Goal: Navigation & Orientation: Find specific page/section

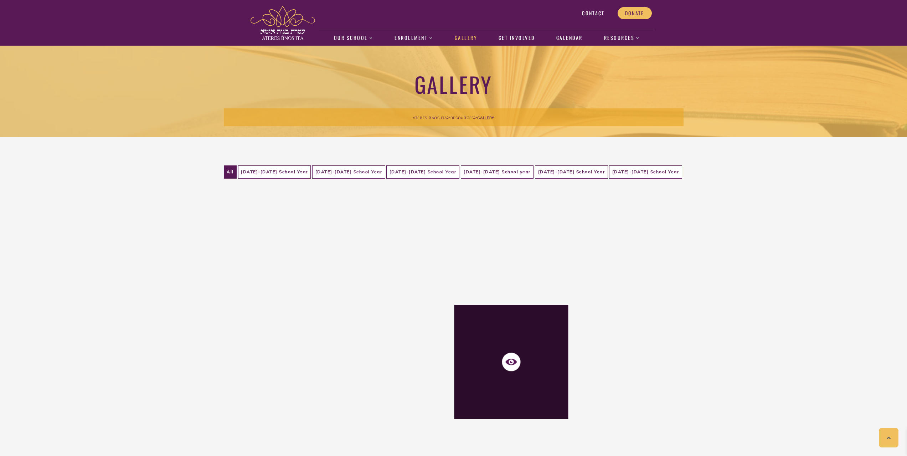
scroll to position [107, 0]
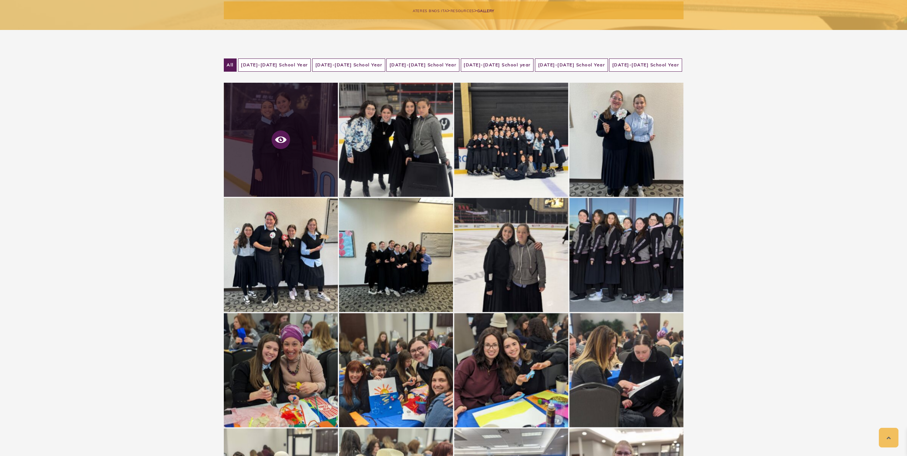
click at [277, 140] on icon at bounding box center [280, 140] width 11 height 6
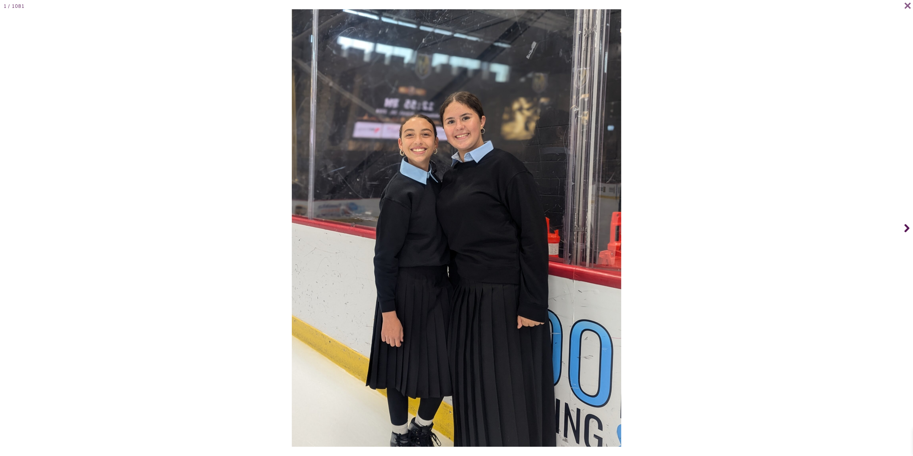
click at [905, 226] on icon at bounding box center [906, 228] width 5 height 8
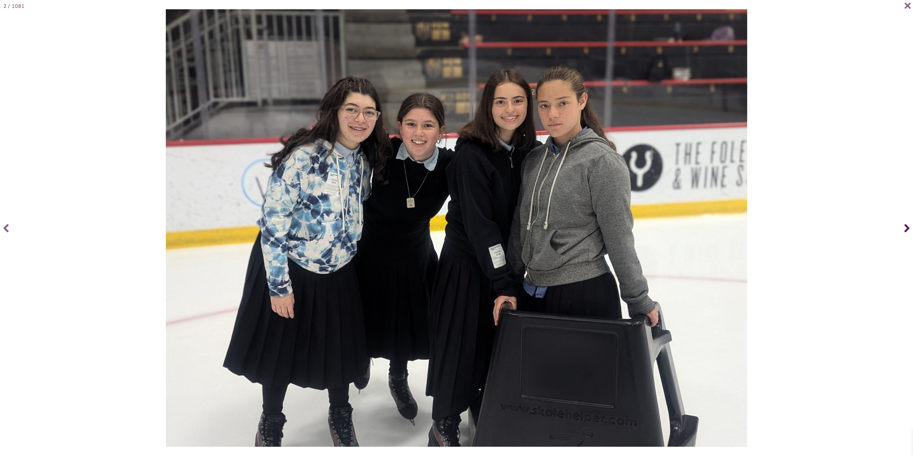
click at [907, 226] on icon at bounding box center [906, 228] width 5 height 8
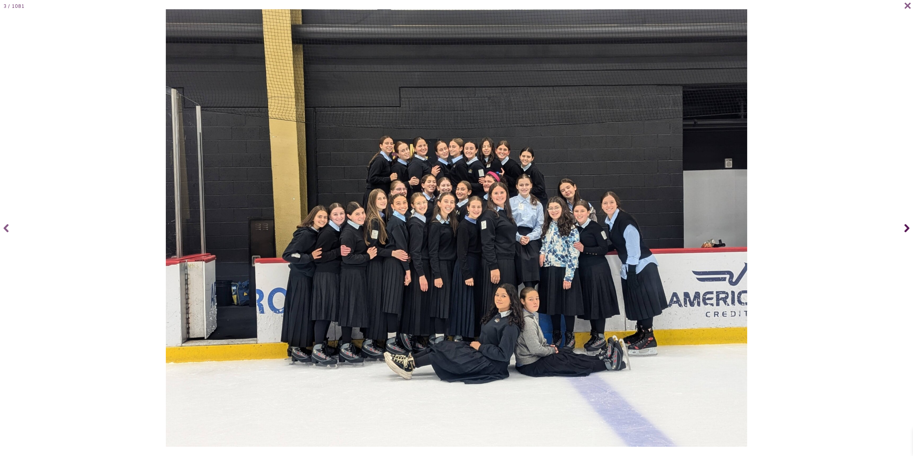
click at [907, 226] on icon at bounding box center [906, 228] width 5 height 8
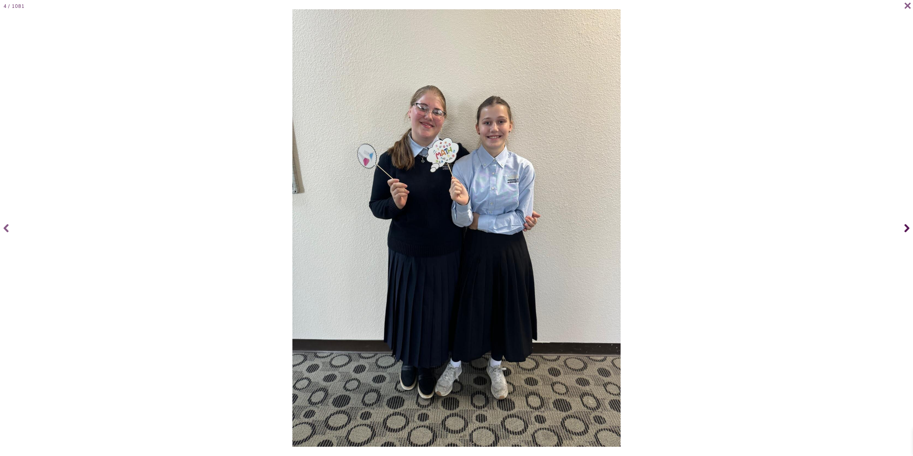
click at [907, 226] on icon at bounding box center [906, 228] width 5 height 8
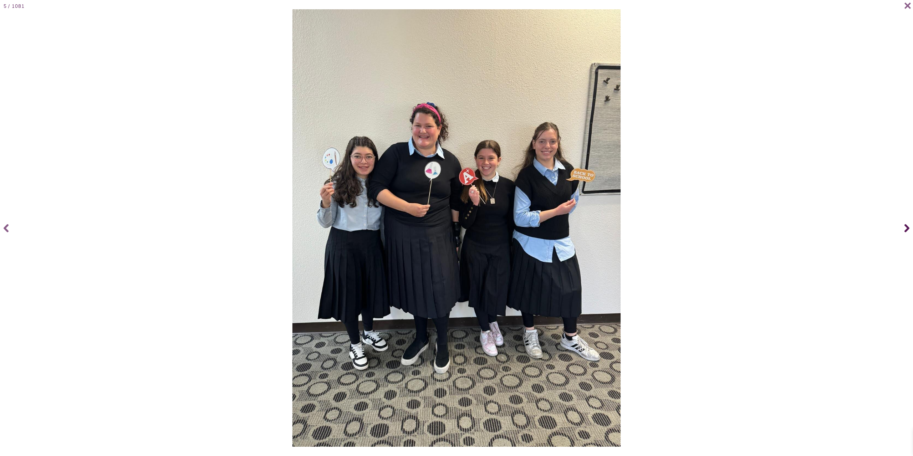
click at [907, 226] on icon at bounding box center [906, 228] width 5 height 8
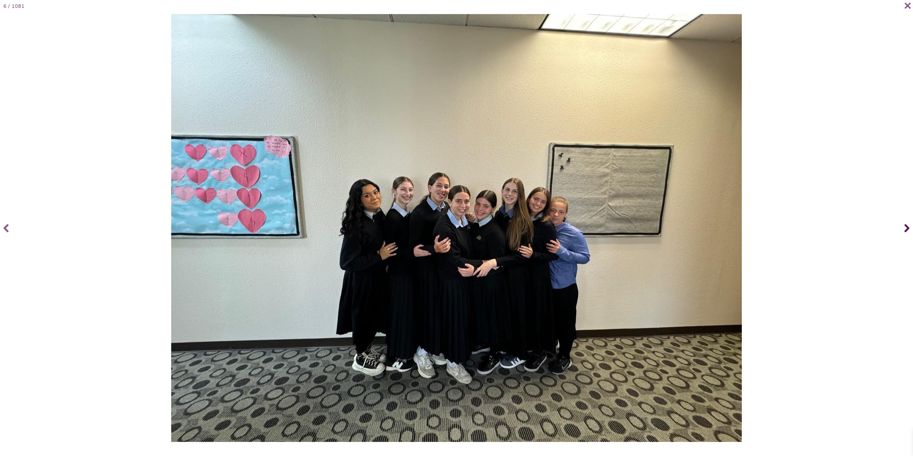
click at [907, 225] on icon at bounding box center [906, 228] width 5 height 29
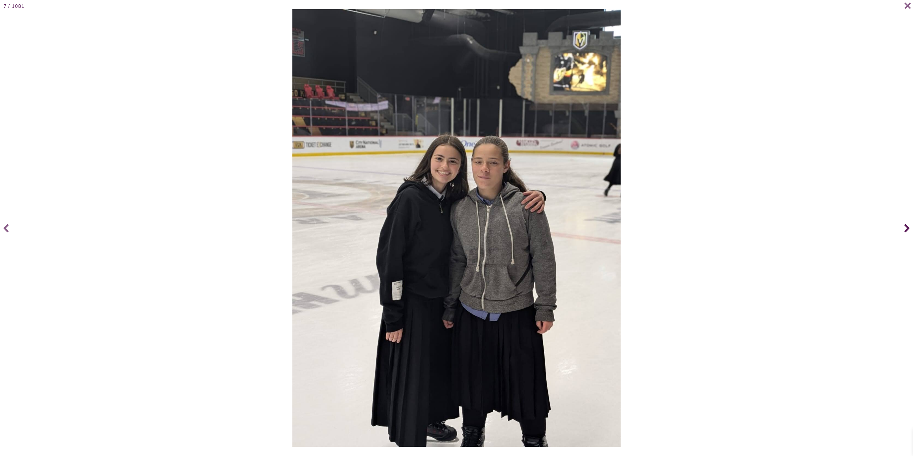
click at [906, 225] on icon at bounding box center [906, 228] width 5 height 8
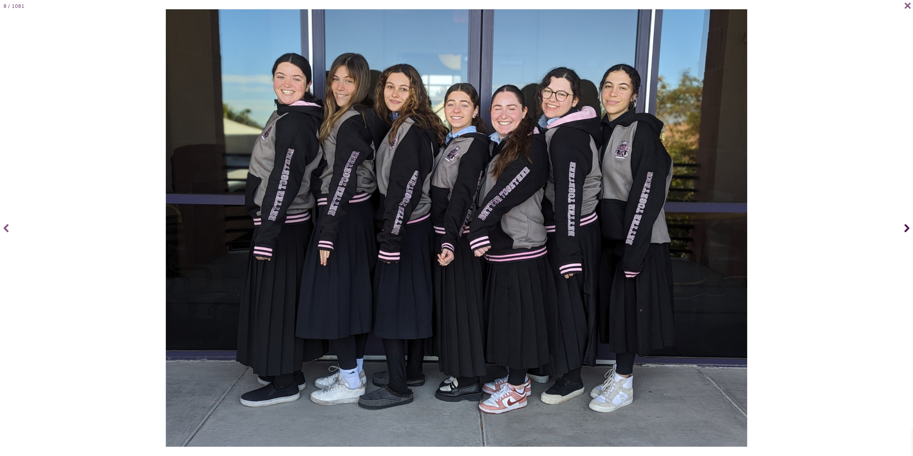
click at [906, 225] on icon at bounding box center [906, 228] width 5 height 8
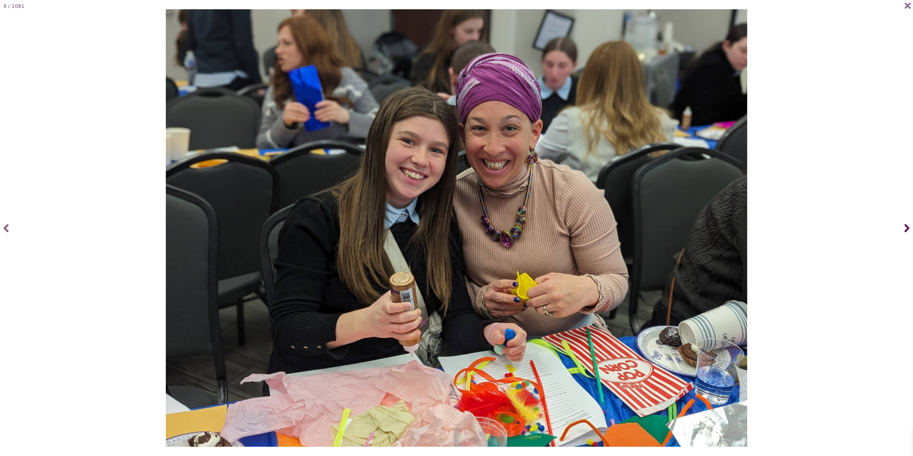
click at [905, 224] on icon at bounding box center [906, 228] width 5 height 8
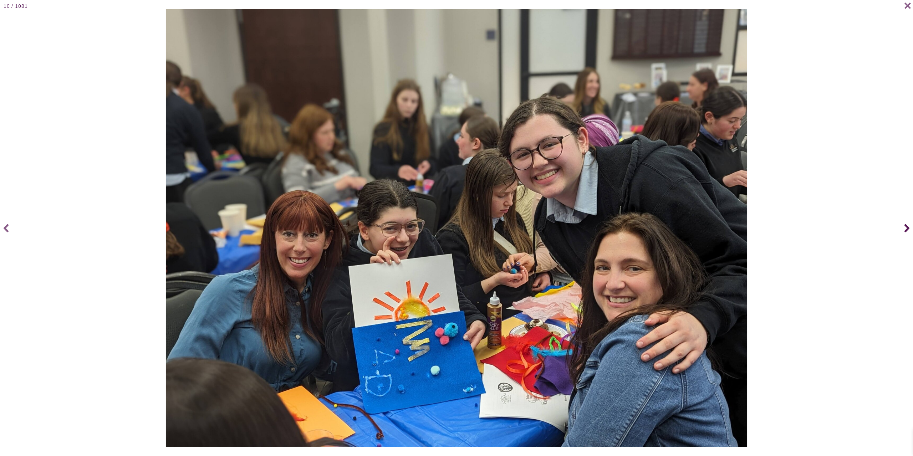
click at [905, 224] on icon at bounding box center [906, 228] width 5 height 8
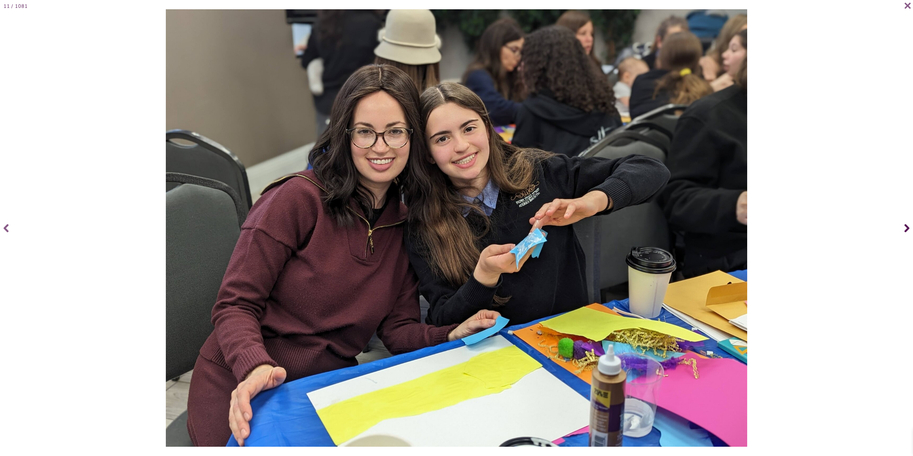
click at [905, 224] on icon at bounding box center [906, 228] width 5 height 8
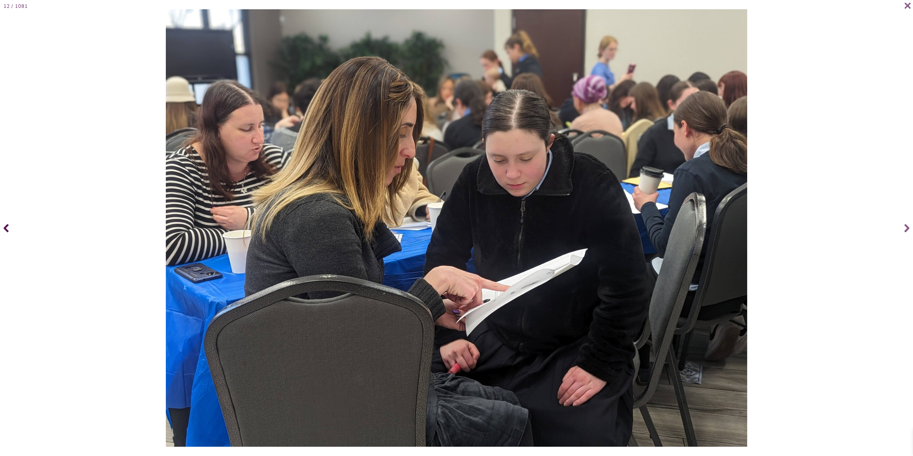
click at [3, 229] on span at bounding box center [7, 228] width 14 height 29
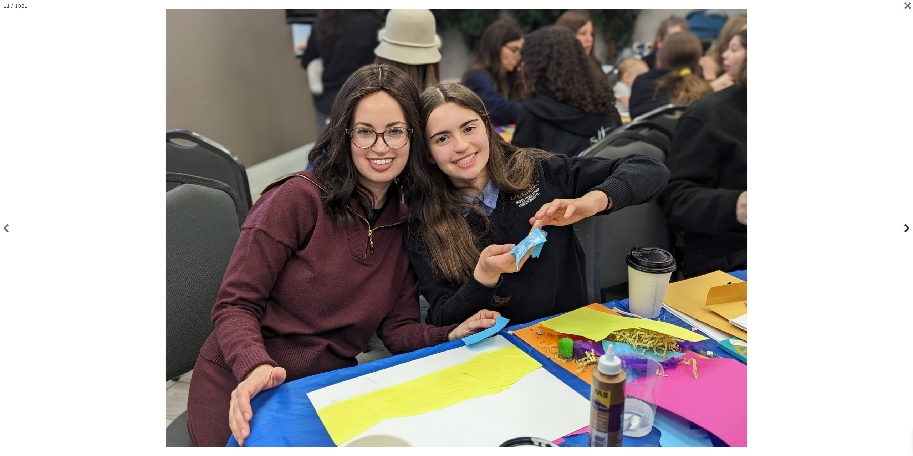
click at [905, 226] on icon at bounding box center [906, 228] width 5 height 29
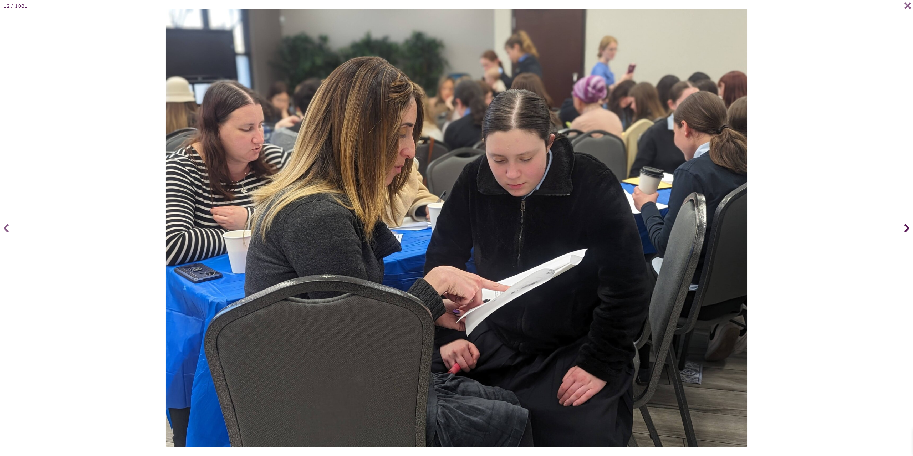
click at [905, 226] on icon at bounding box center [906, 228] width 5 height 29
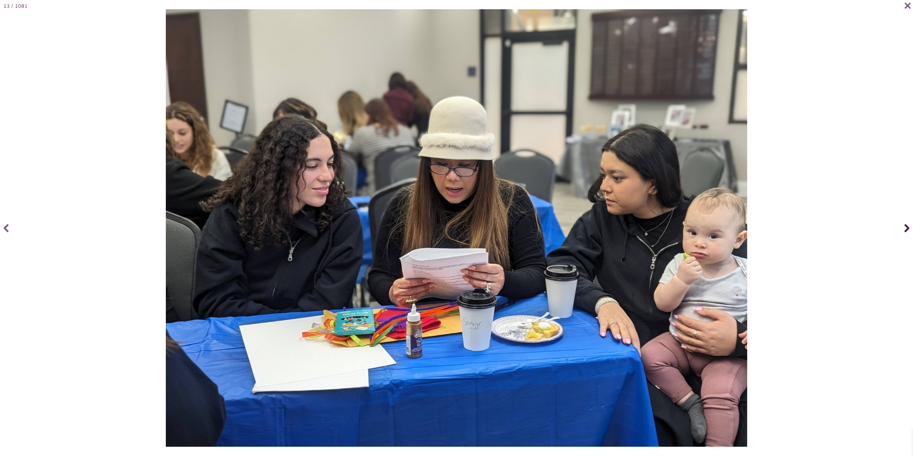
click at [904, 225] on icon at bounding box center [906, 228] width 5 height 29
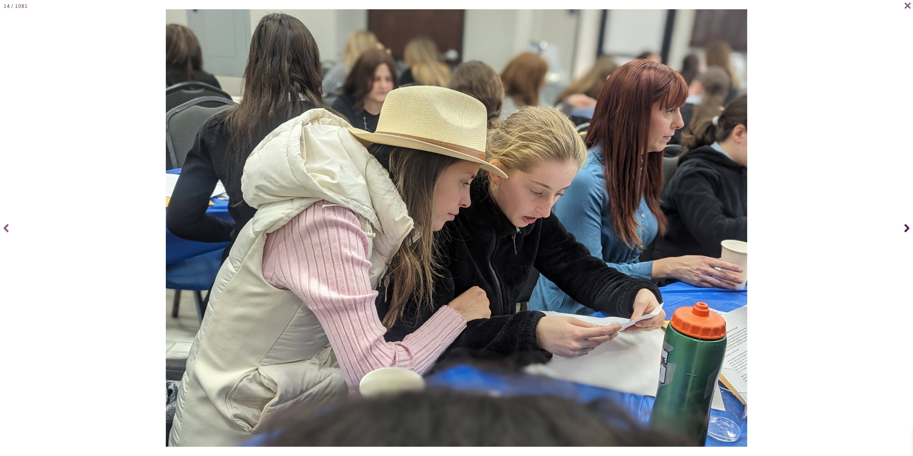
click at [904, 225] on icon at bounding box center [906, 228] width 5 height 29
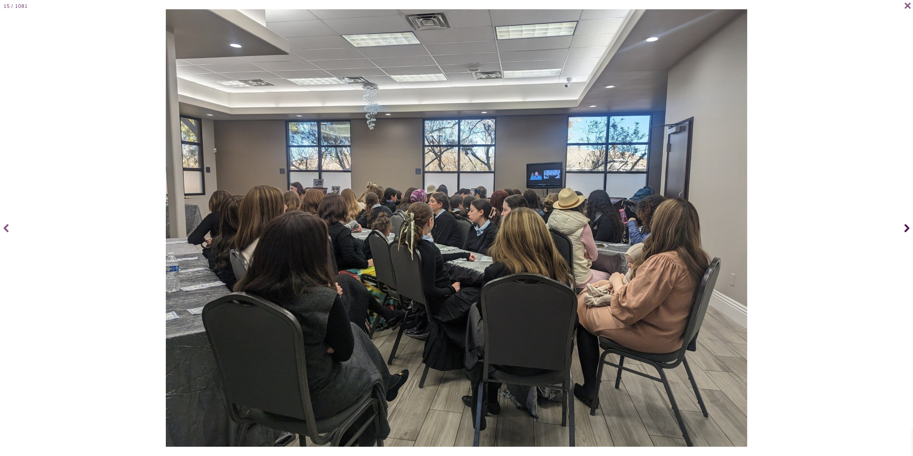
click at [904, 225] on icon at bounding box center [906, 228] width 5 height 29
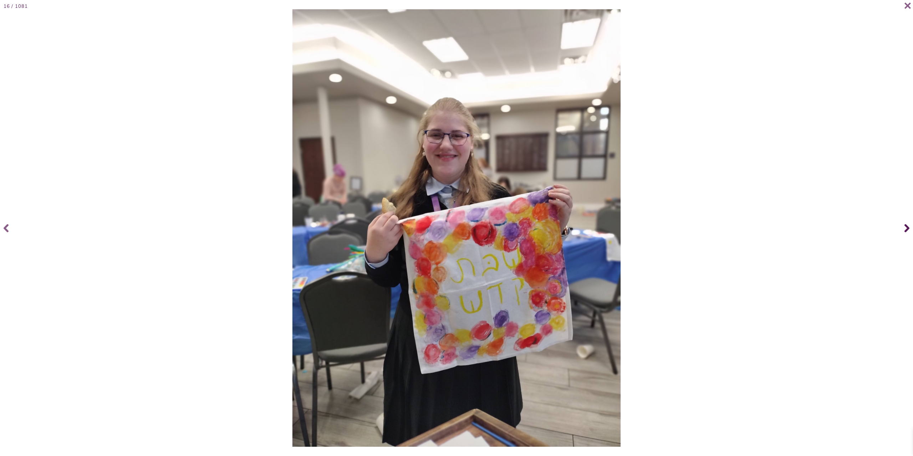
click at [903, 223] on span at bounding box center [906, 228] width 14 height 29
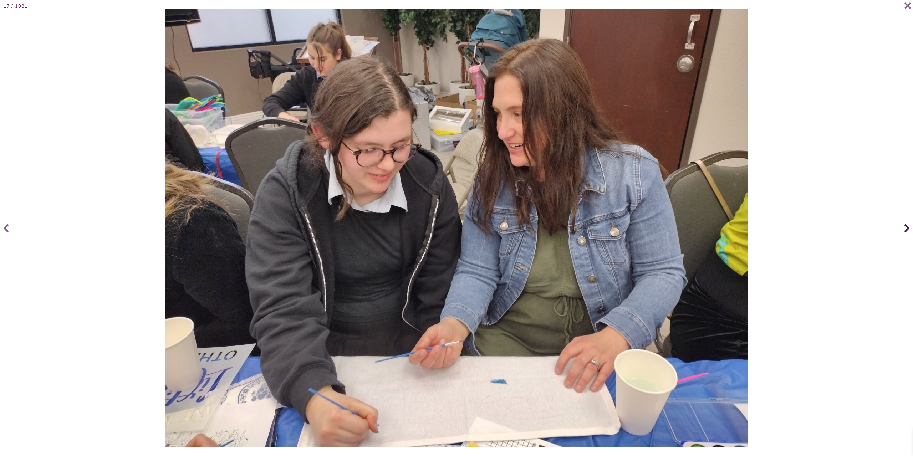
click at [903, 223] on span at bounding box center [906, 228] width 14 height 29
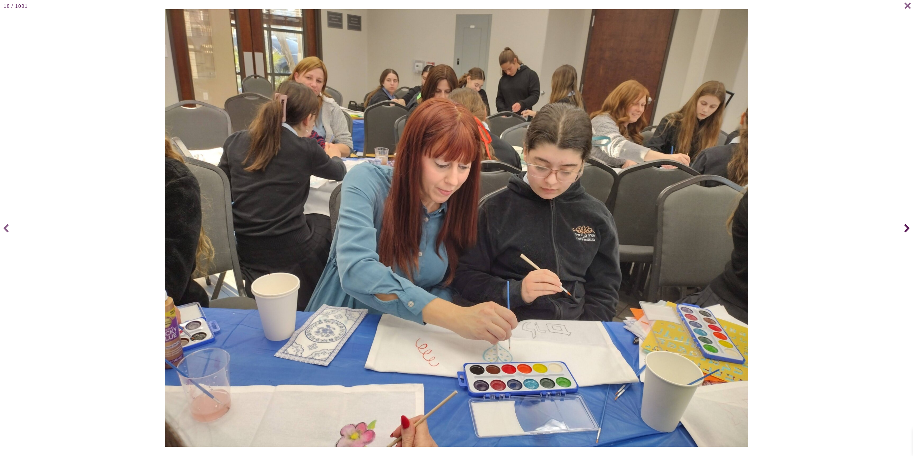
click at [903, 223] on span at bounding box center [906, 228] width 14 height 29
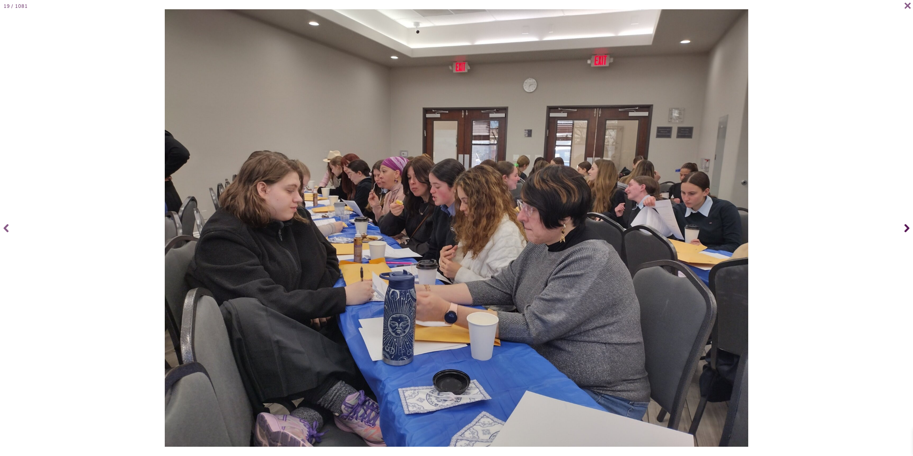
click at [903, 227] on span at bounding box center [906, 228] width 14 height 29
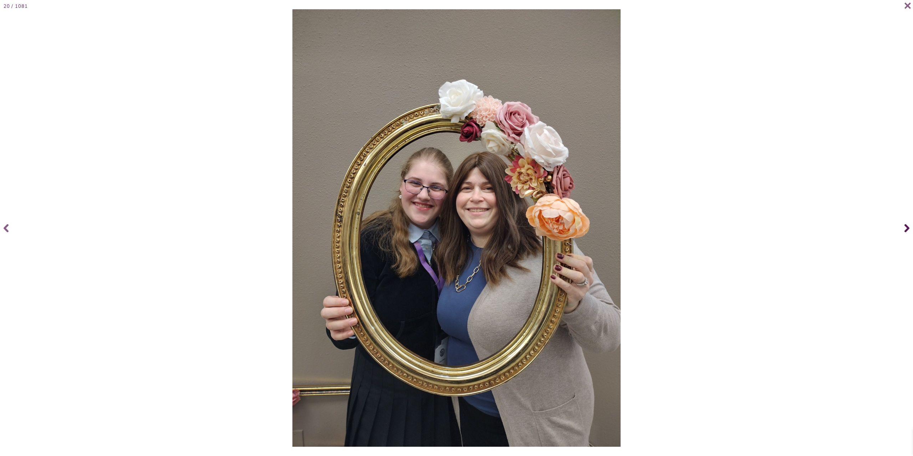
click at [903, 227] on span at bounding box center [906, 228] width 14 height 29
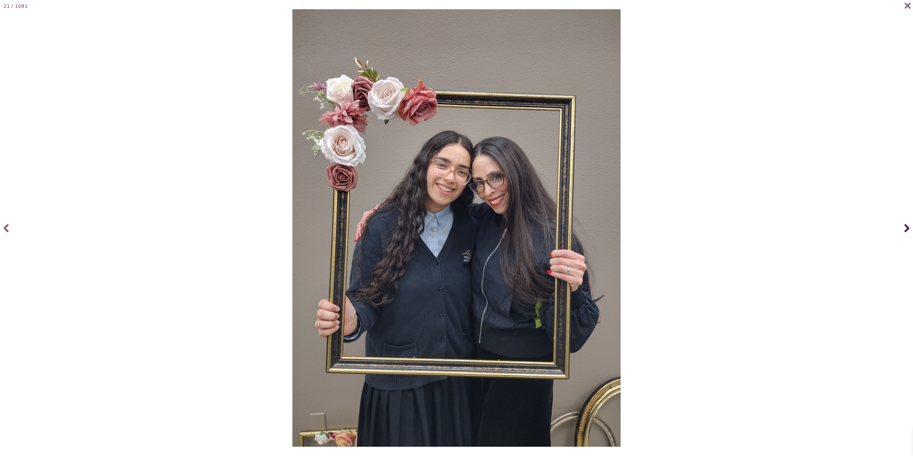
click at [903, 227] on span at bounding box center [906, 228] width 14 height 29
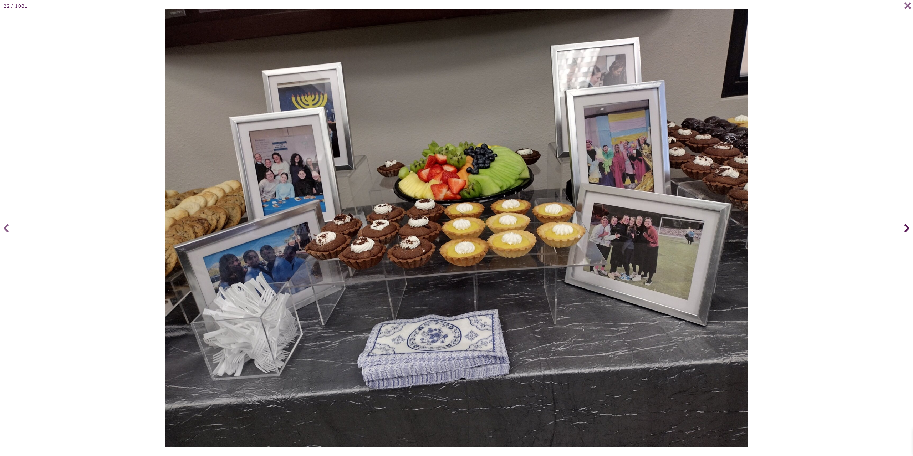
click at [903, 227] on span at bounding box center [906, 228] width 14 height 29
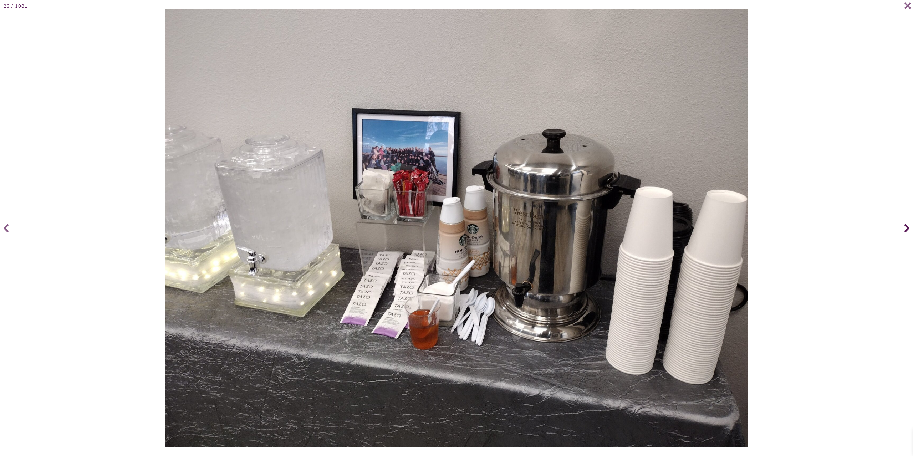
click at [903, 227] on span at bounding box center [906, 228] width 14 height 29
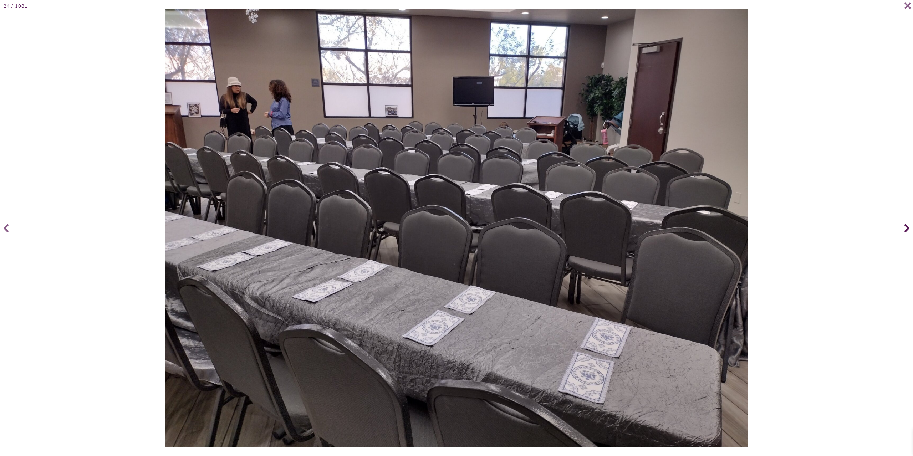
click at [903, 227] on span at bounding box center [906, 228] width 14 height 29
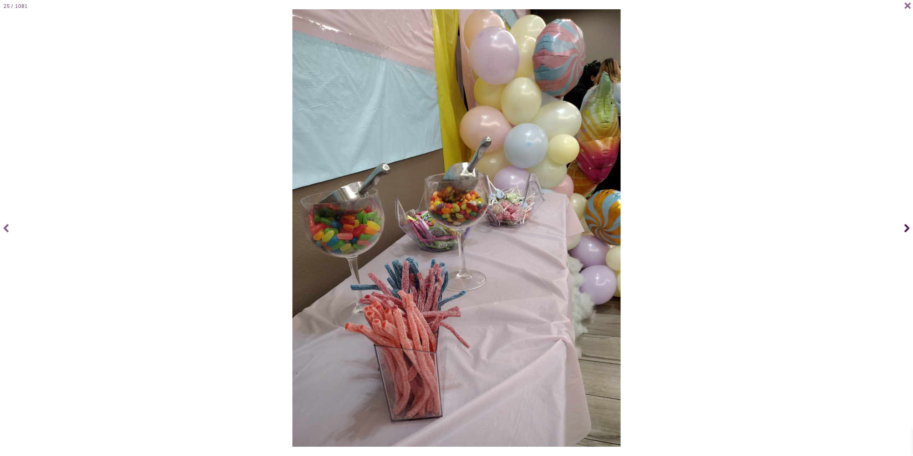
click at [903, 227] on span at bounding box center [906, 228] width 14 height 29
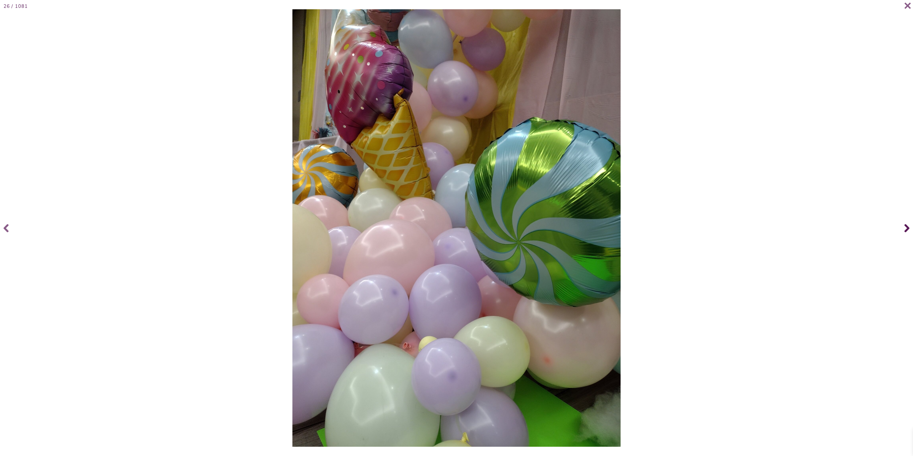
click at [903, 227] on span at bounding box center [906, 228] width 14 height 29
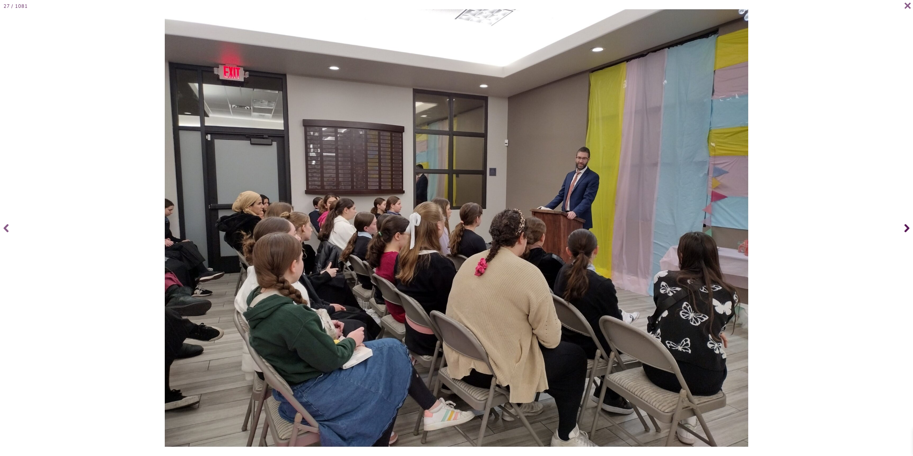
click at [903, 227] on span at bounding box center [906, 228] width 14 height 29
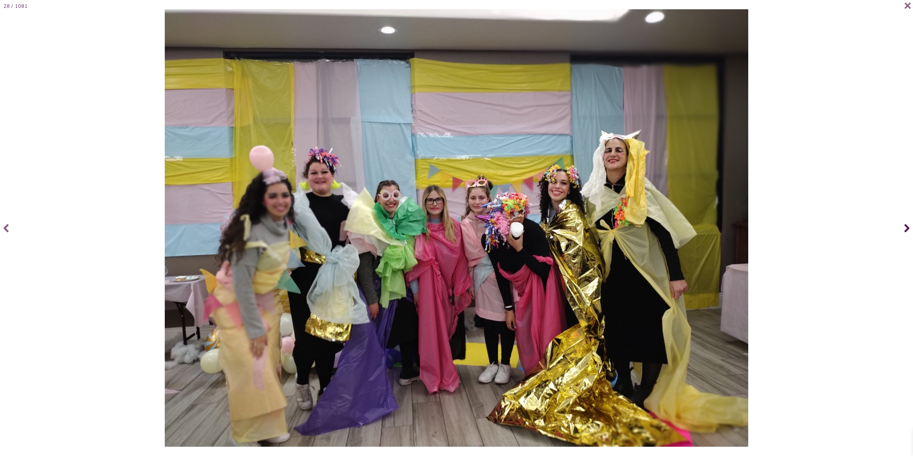
click at [903, 227] on span at bounding box center [906, 228] width 14 height 29
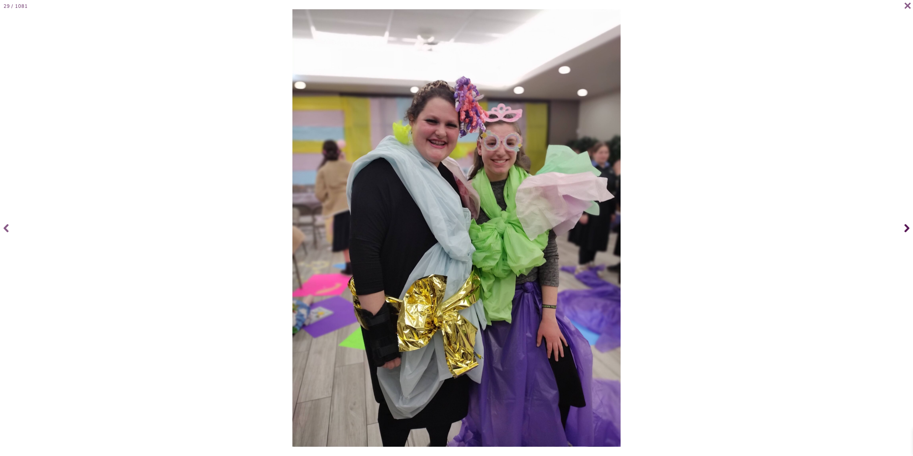
click at [903, 227] on span at bounding box center [906, 228] width 14 height 29
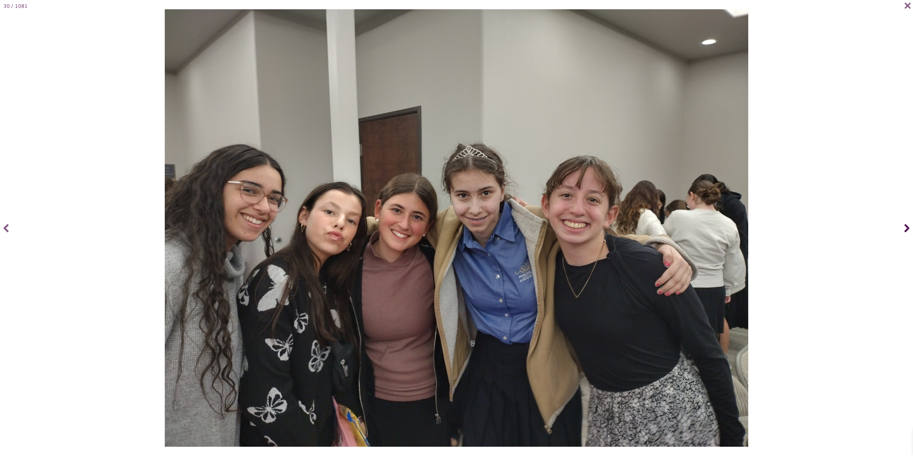
click at [903, 227] on span at bounding box center [906, 228] width 14 height 29
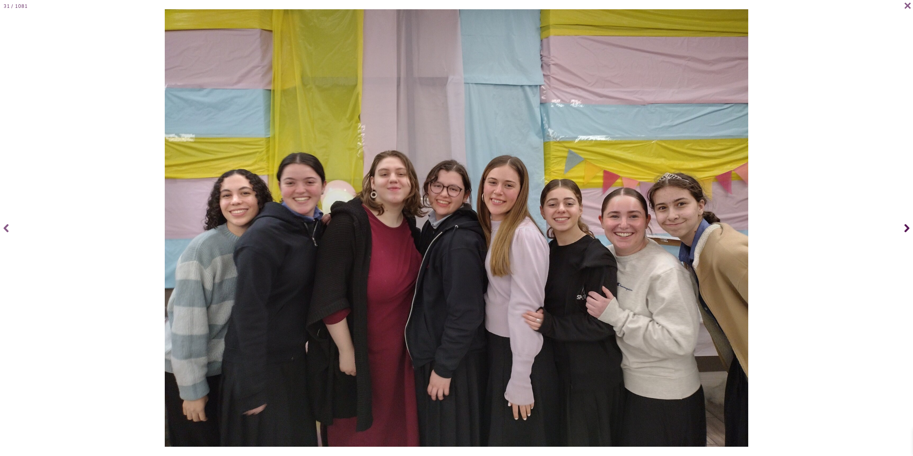
click at [903, 227] on span at bounding box center [906, 228] width 14 height 29
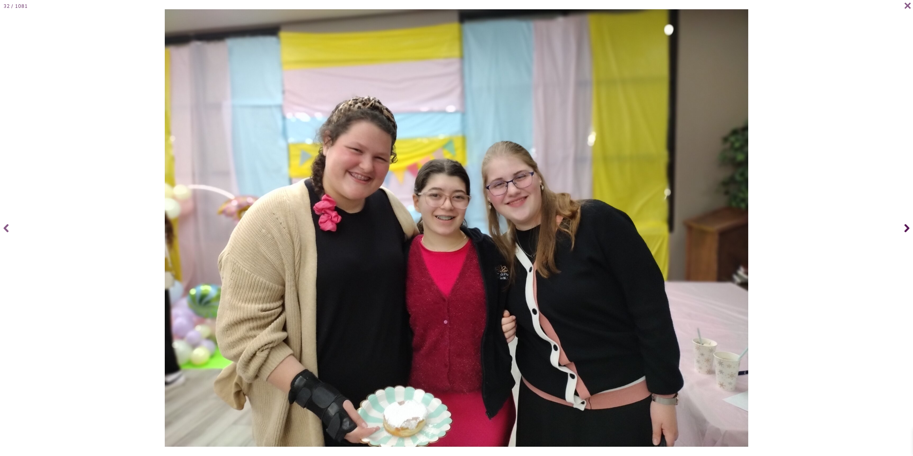
click at [903, 227] on span at bounding box center [906, 228] width 14 height 29
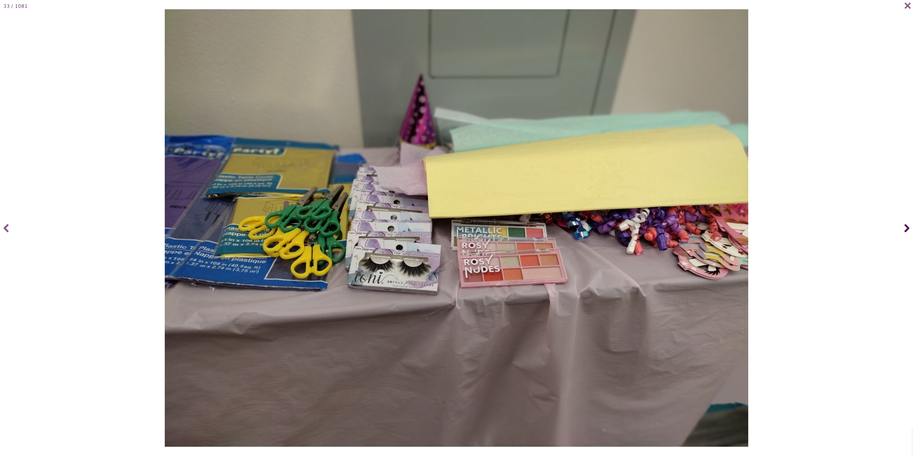
click at [901, 224] on span at bounding box center [906, 228] width 14 height 29
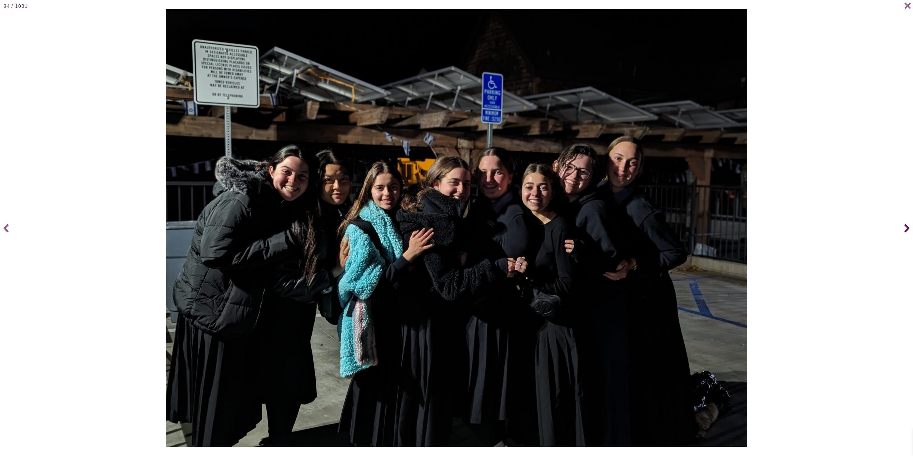
click at [907, 227] on icon at bounding box center [906, 228] width 5 height 8
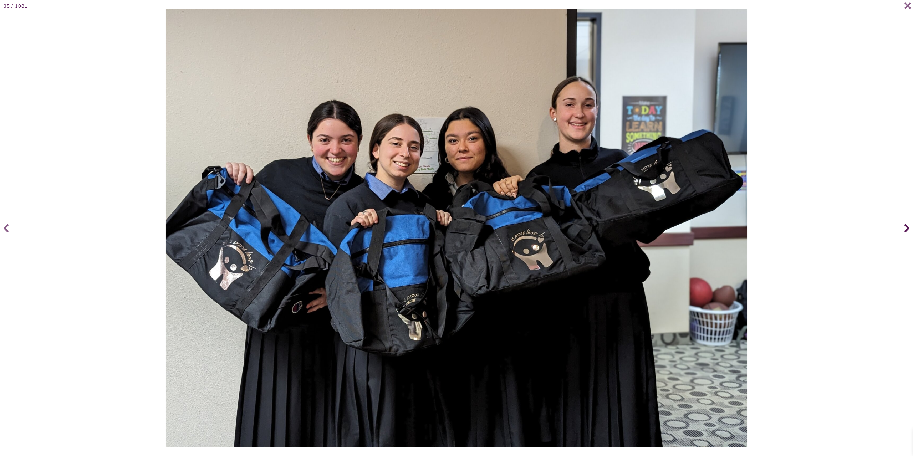
click at [907, 227] on icon at bounding box center [906, 228] width 5 height 8
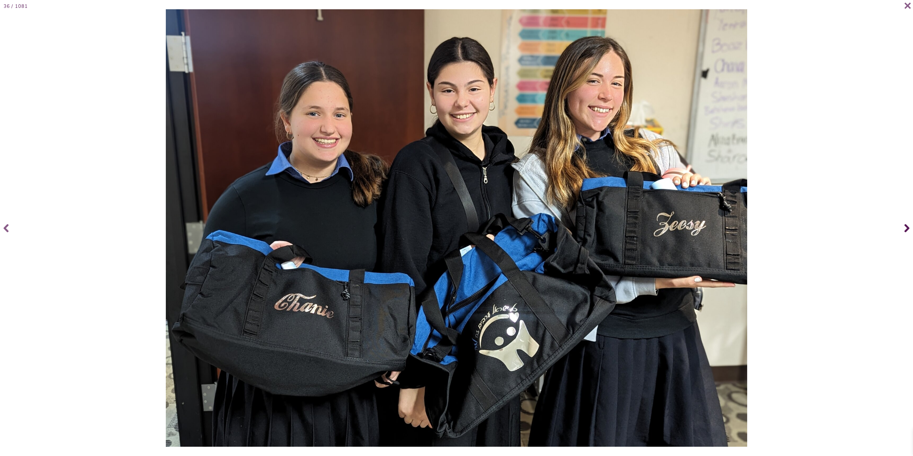
click at [907, 227] on icon at bounding box center [906, 228] width 5 height 8
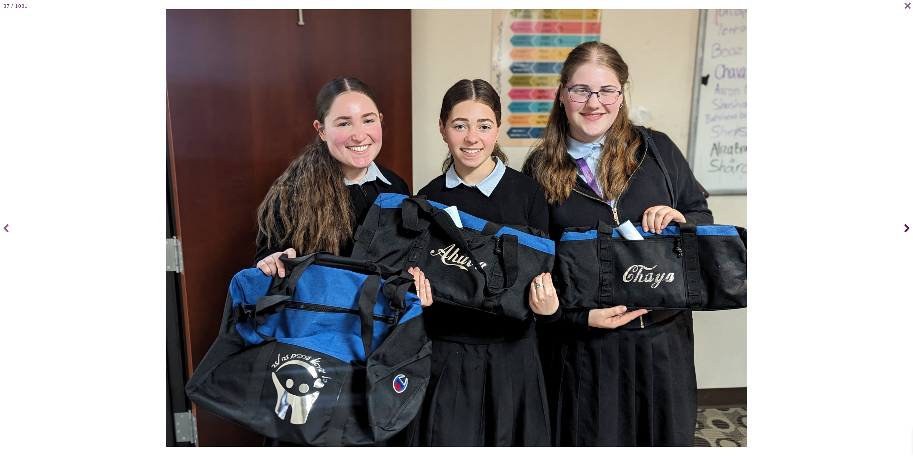
click at [907, 227] on icon at bounding box center [906, 228] width 5 height 8
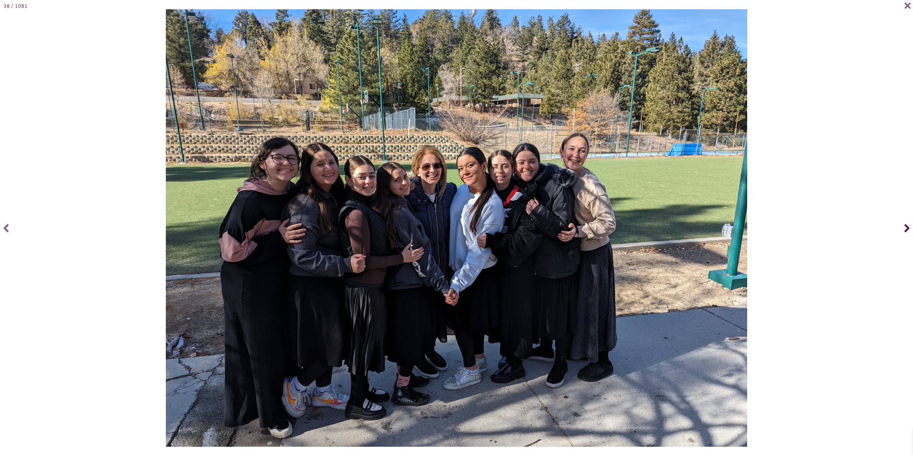
click at [907, 227] on icon at bounding box center [906, 228] width 5 height 8
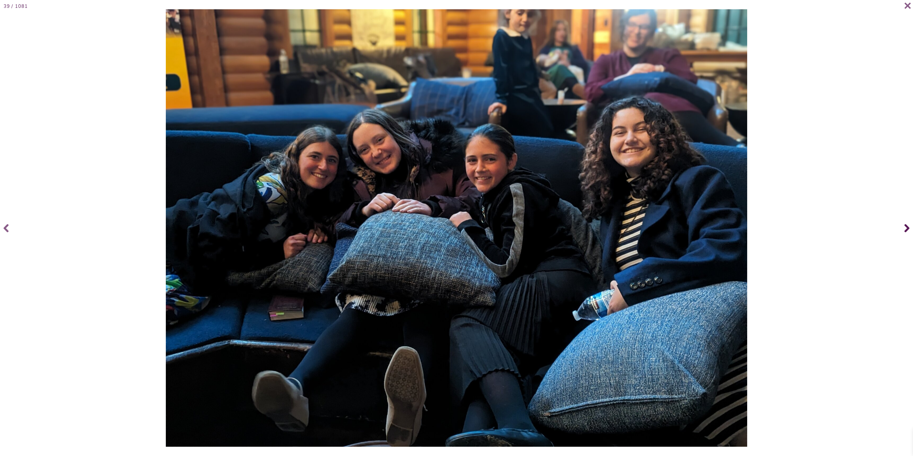
click at [907, 227] on icon at bounding box center [906, 228] width 5 height 8
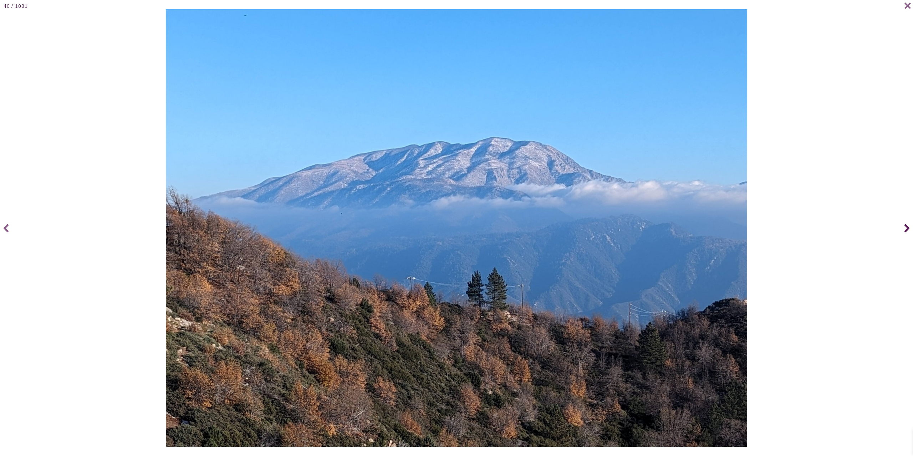
click at [907, 227] on icon at bounding box center [906, 228] width 5 height 8
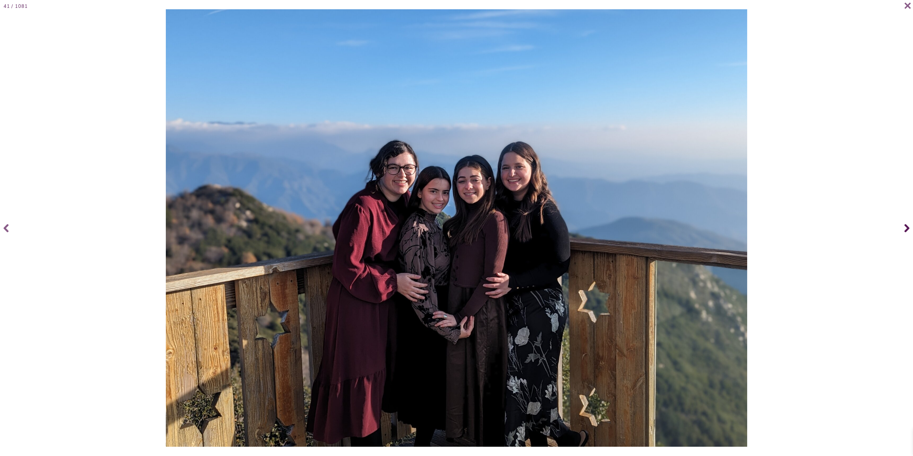
click at [907, 227] on icon at bounding box center [906, 228] width 5 height 8
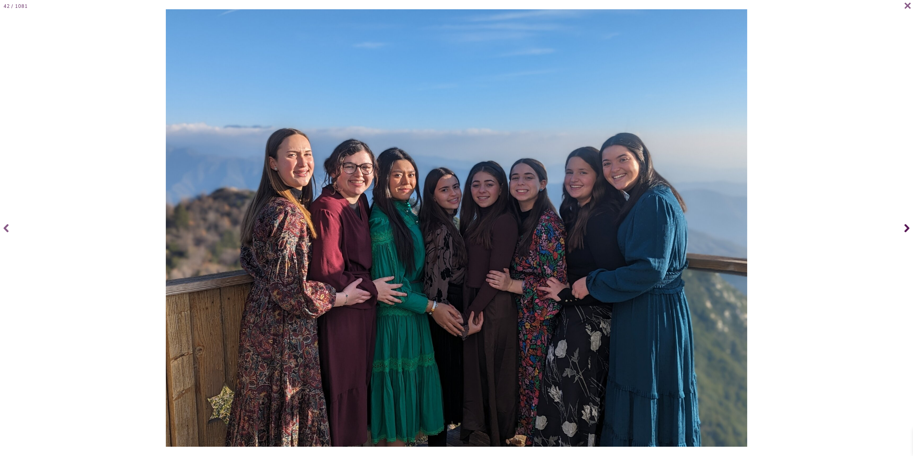
click at [907, 227] on icon at bounding box center [906, 228] width 5 height 8
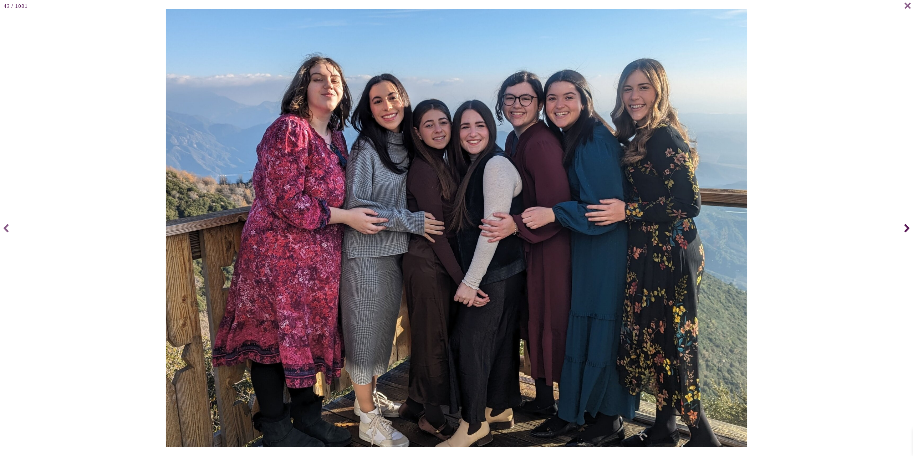
click at [907, 227] on icon at bounding box center [906, 228] width 5 height 8
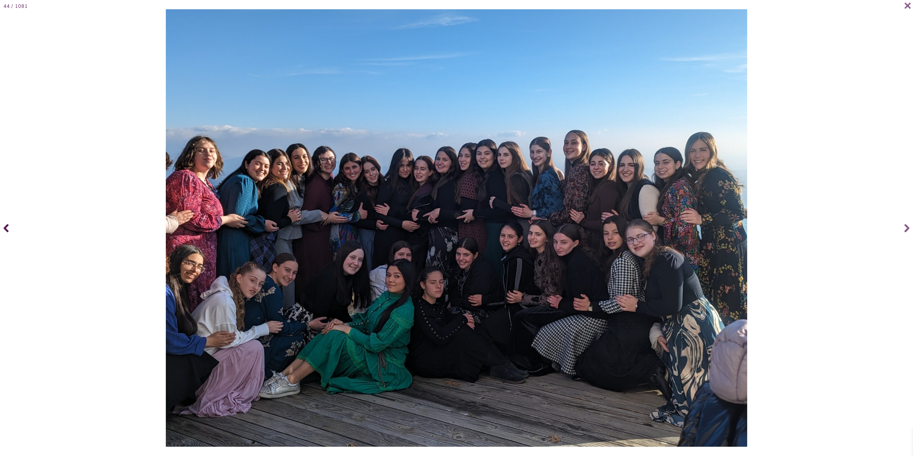
click at [4, 226] on icon at bounding box center [6, 228] width 5 height 29
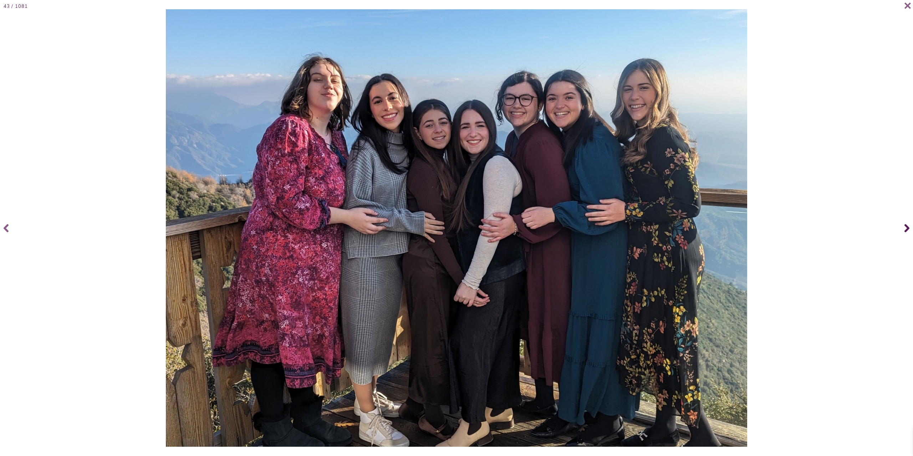
click at [904, 226] on span at bounding box center [906, 228] width 14 height 29
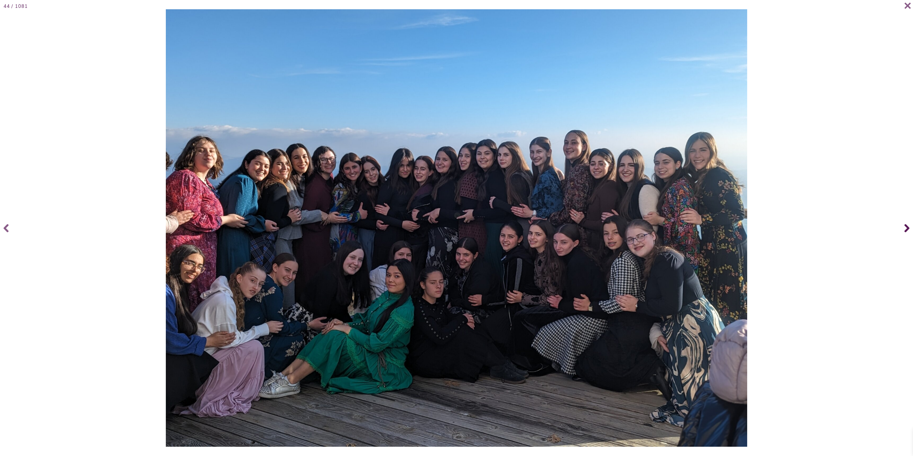
click at [904, 226] on span at bounding box center [906, 228] width 14 height 29
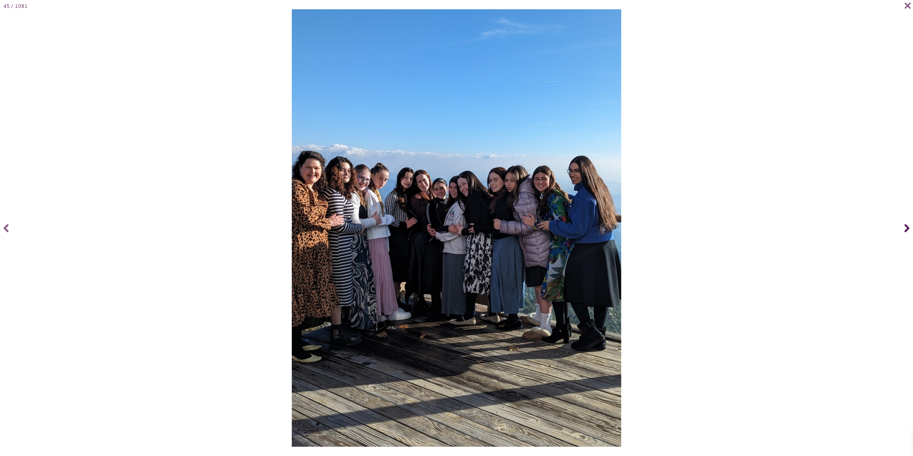
click at [904, 226] on span at bounding box center [906, 228] width 14 height 29
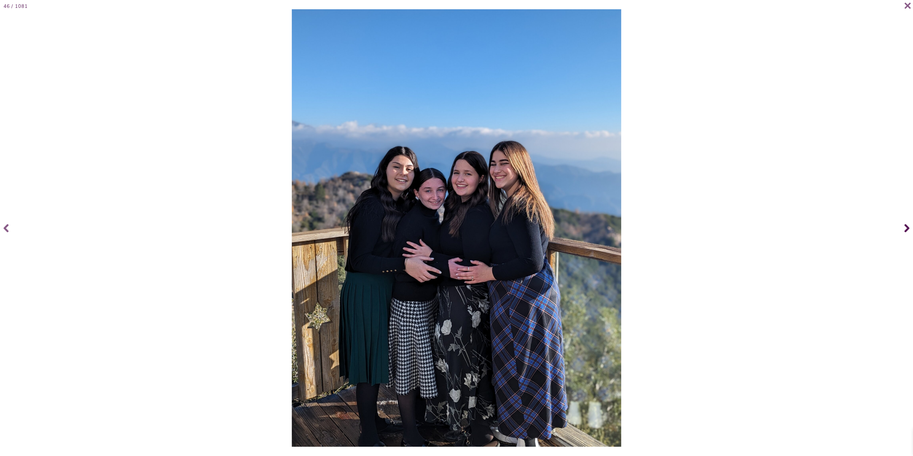
click at [906, 225] on icon at bounding box center [906, 228] width 5 height 29
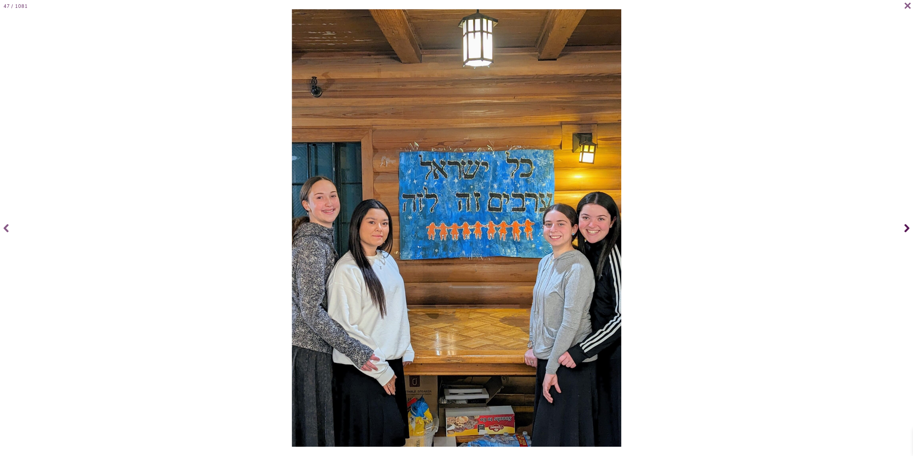
click at [904, 224] on span at bounding box center [906, 228] width 14 height 29
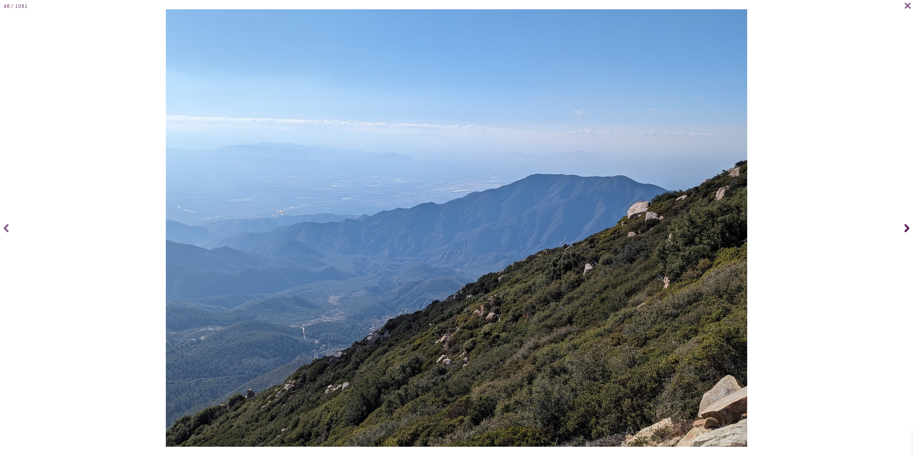
click at [907, 229] on icon at bounding box center [906, 228] width 5 height 8
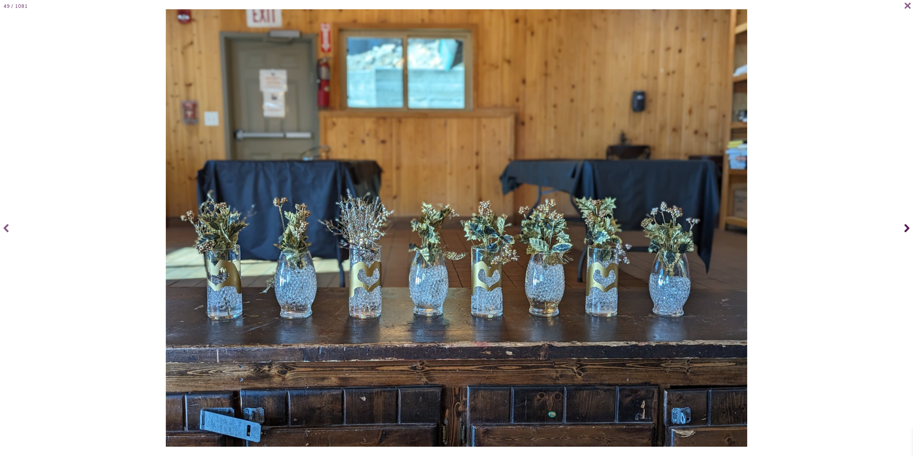
click at [907, 228] on icon at bounding box center [906, 228] width 5 height 8
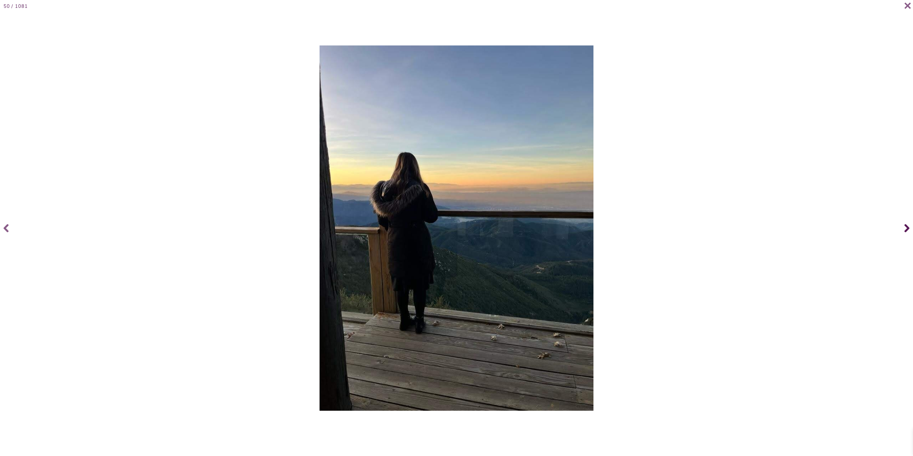
click at [907, 228] on icon at bounding box center [906, 228] width 5 height 8
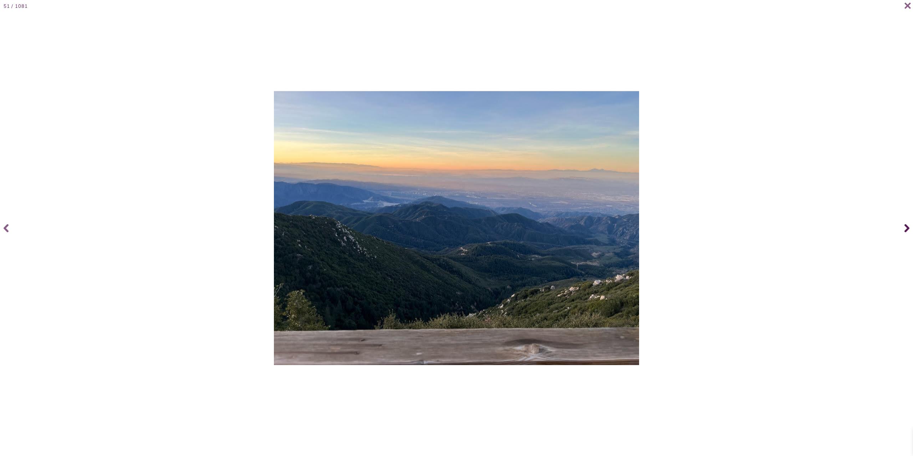
click at [907, 228] on icon at bounding box center [906, 228] width 5 height 8
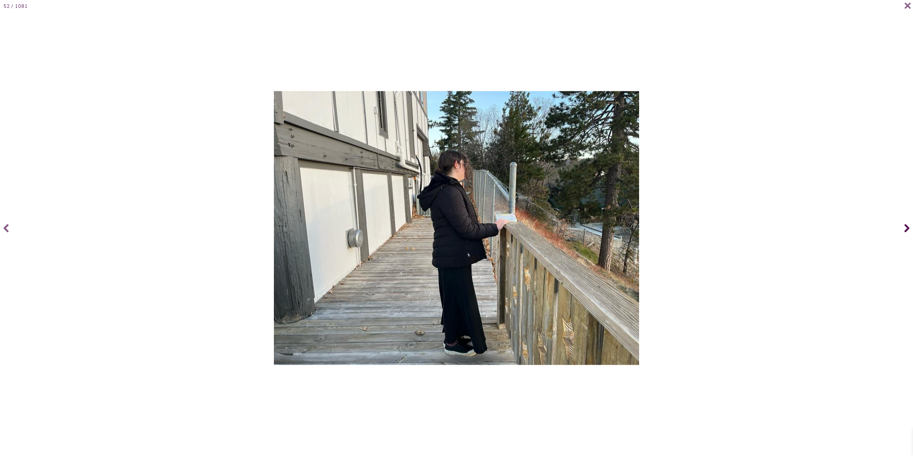
click at [907, 228] on icon at bounding box center [906, 228] width 5 height 8
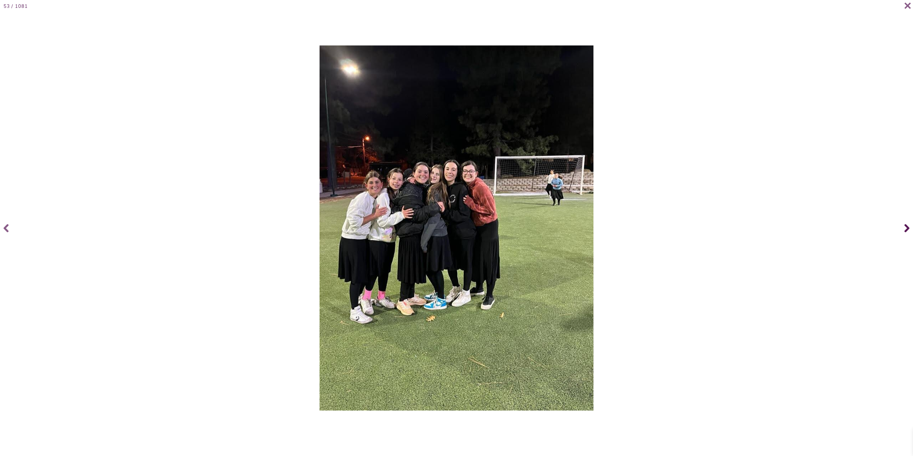
click at [907, 228] on icon at bounding box center [906, 228] width 5 height 8
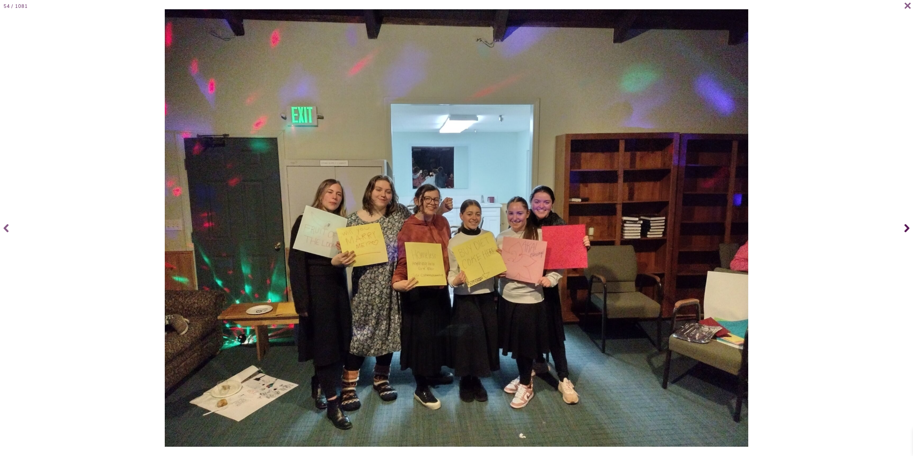
click at [907, 228] on icon at bounding box center [906, 228] width 5 height 8
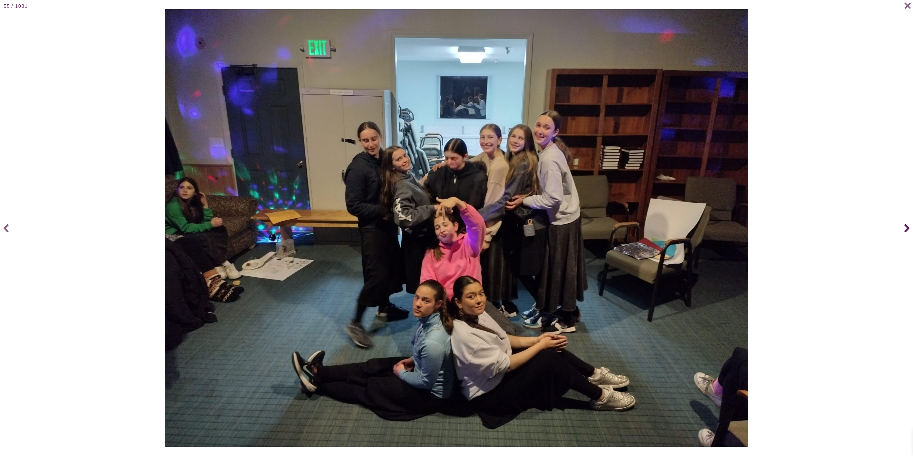
click at [907, 228] on icon at bounding box center [906, 228] width 5 height 8
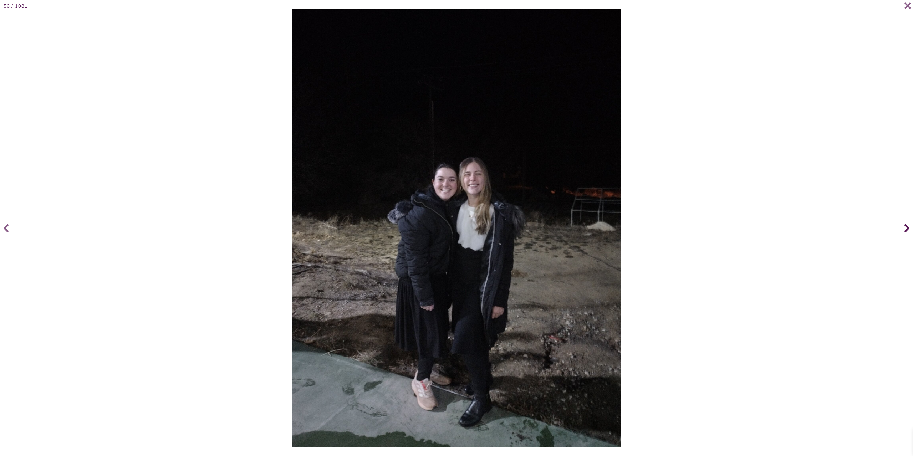
click at [907, 228] on icon at bounding box center [906, 228] width 5 height 8
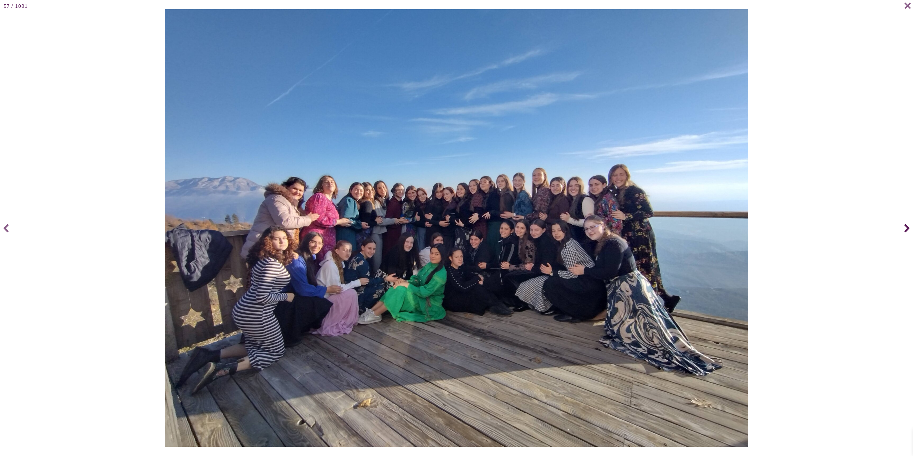
click at [907, 228] on icon at bounding box center [906, 228] width 5 height 8
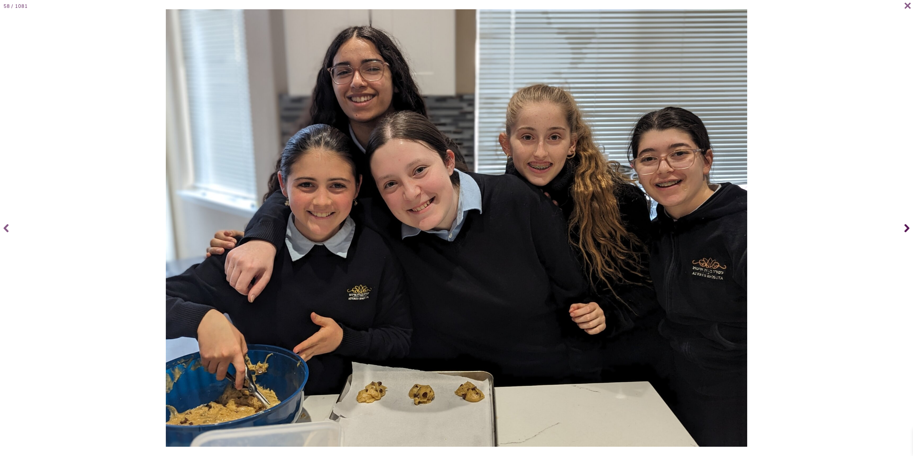
click at [907, 228] on icon at bounding box center [906, 228] width 5 height 8
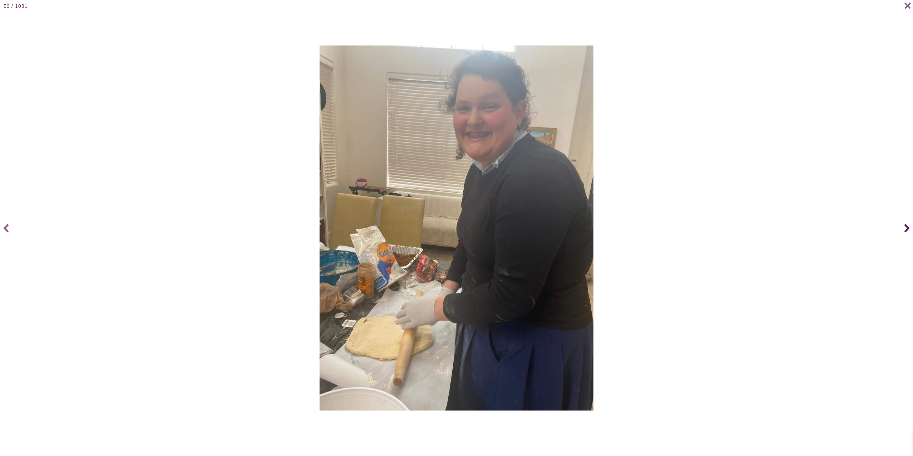
click at [907, 228] on icon at bounding box center [906, 228] width 5 height 8
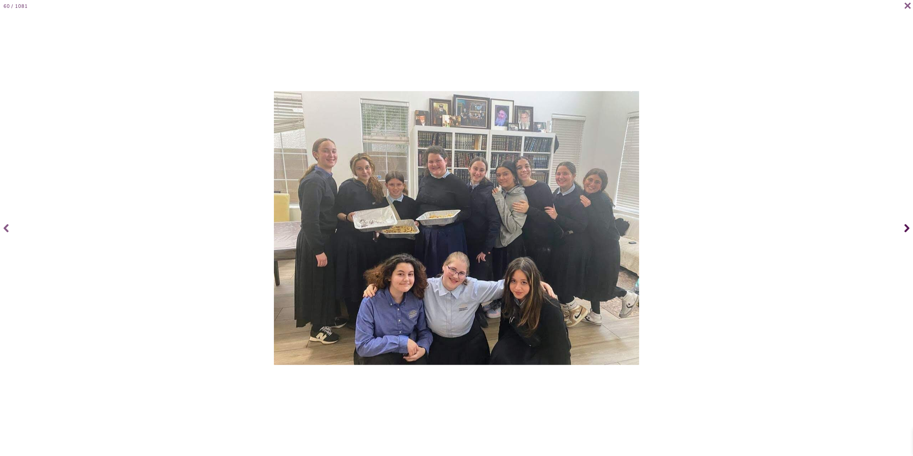
click at [907, 228] on icon at bounding box center [906, 228] width 5 height 8
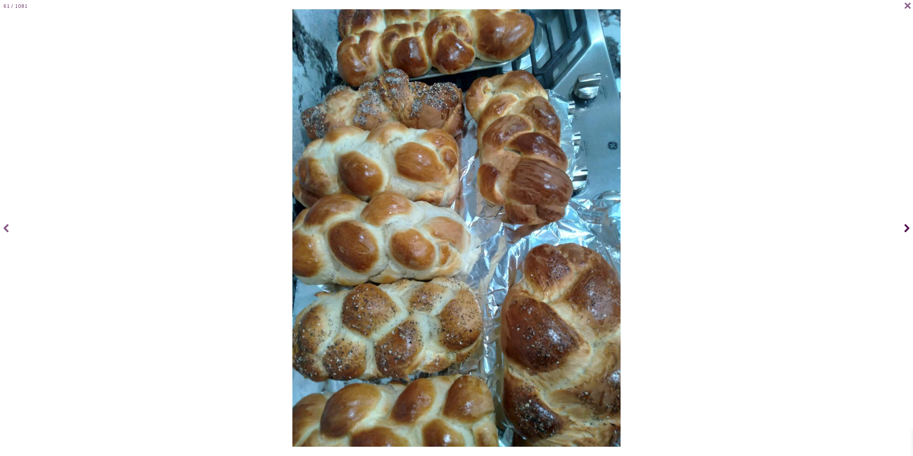
click at [907, 228] on icon at bounding box center [906, 228] width 5 height 8
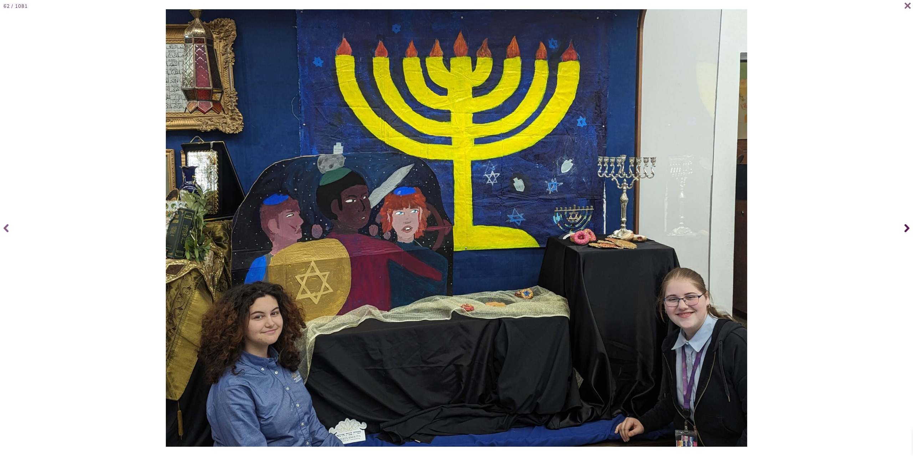
click at [907, 228] on icon at bounding box center [906, 228] width 5 height 8
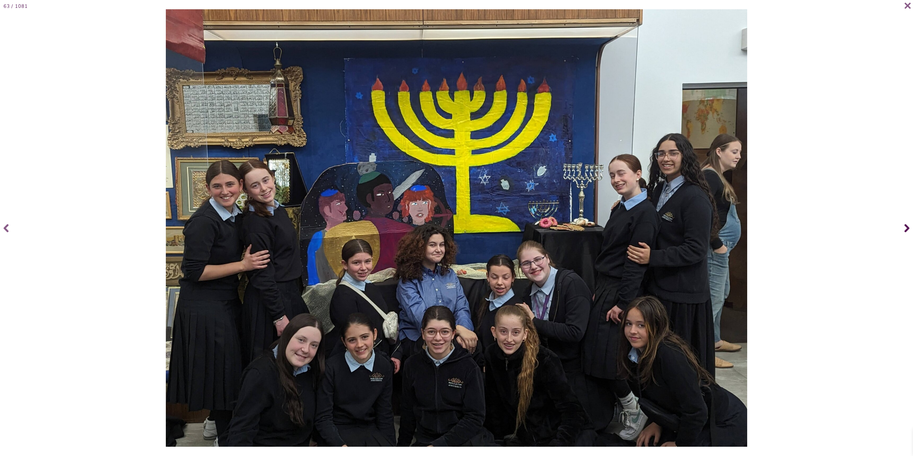
click at [907, 228] on icon at bounding box center [906, 228] width 5 height 8
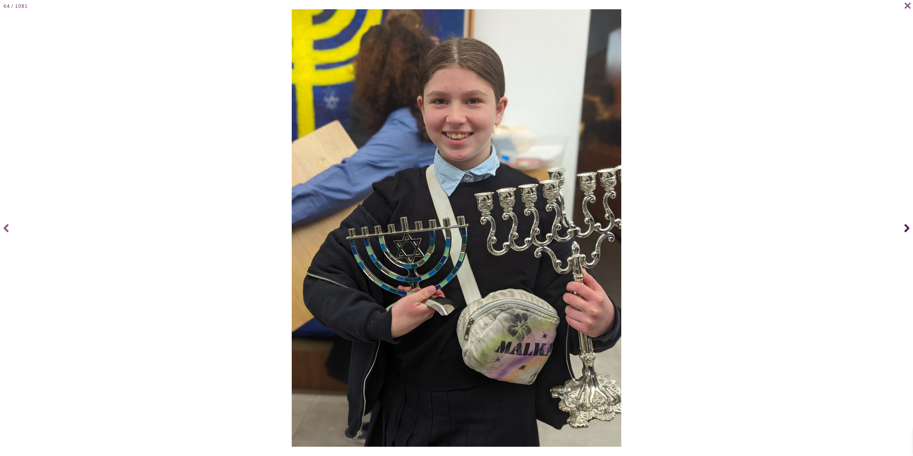
click at [907, 228] on icon at bounding box center [906, 228] width 5 height 8
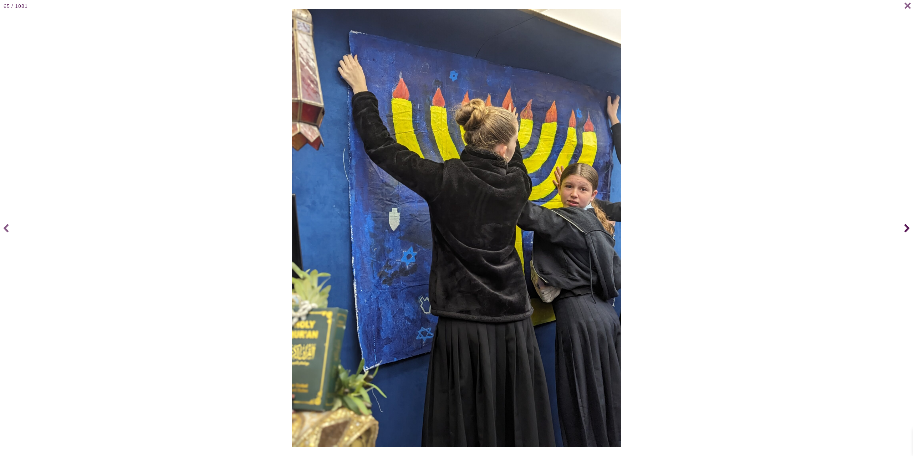
click at [907, 228] on icon at bounding box center [906, 228] width 5 height 8
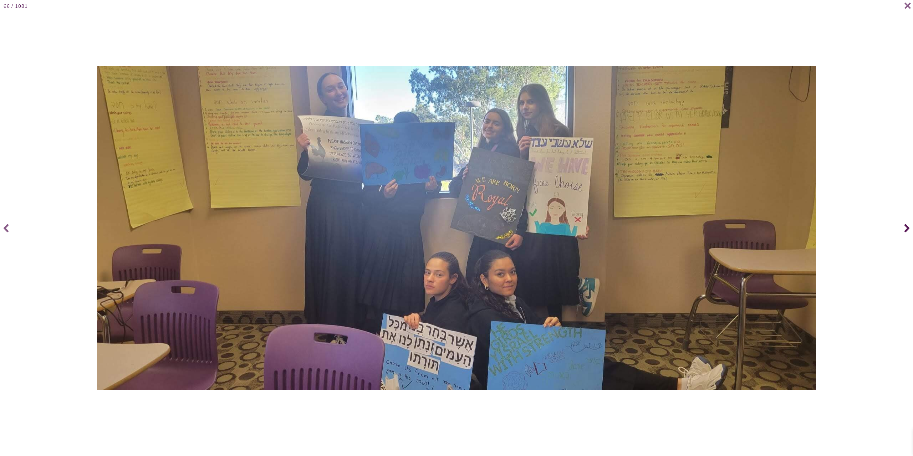
click at [907, 228] on icon at bounding box center [906, 228] width 5 height 8
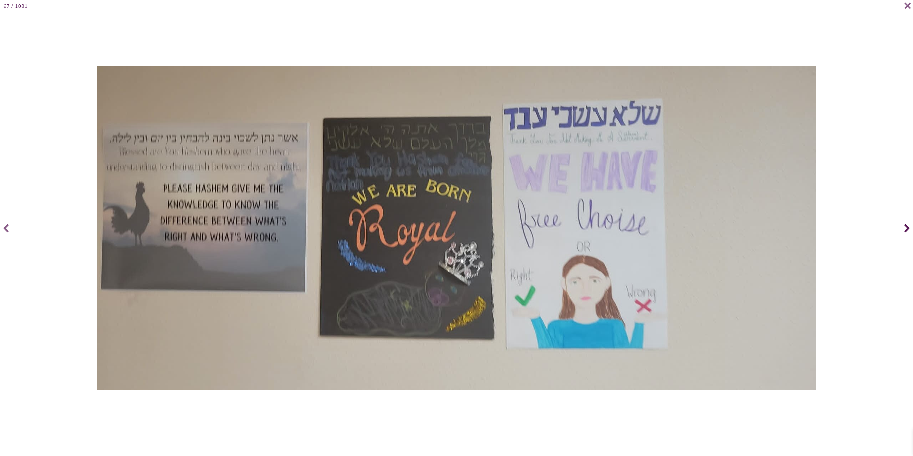
click at [907, 228] on icon at bounding box center [906, 228] width 5 height 8
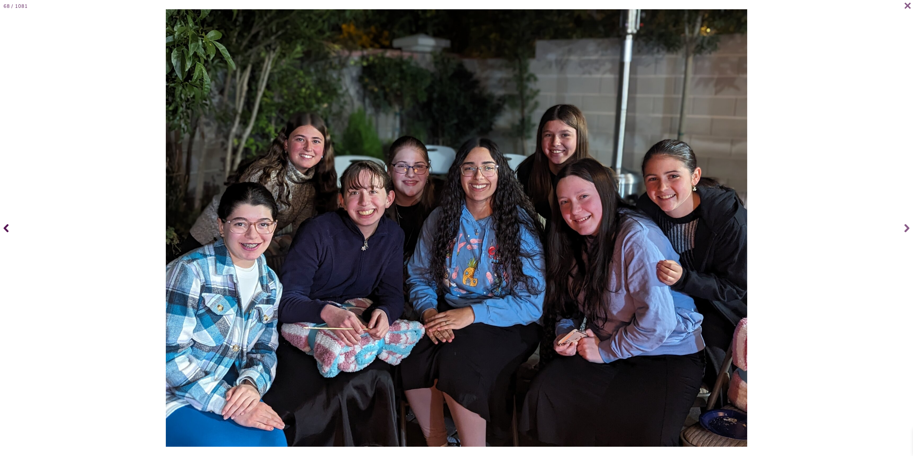
click at [9, 230] on span at bounding box center [7, 228] width 14 height 29
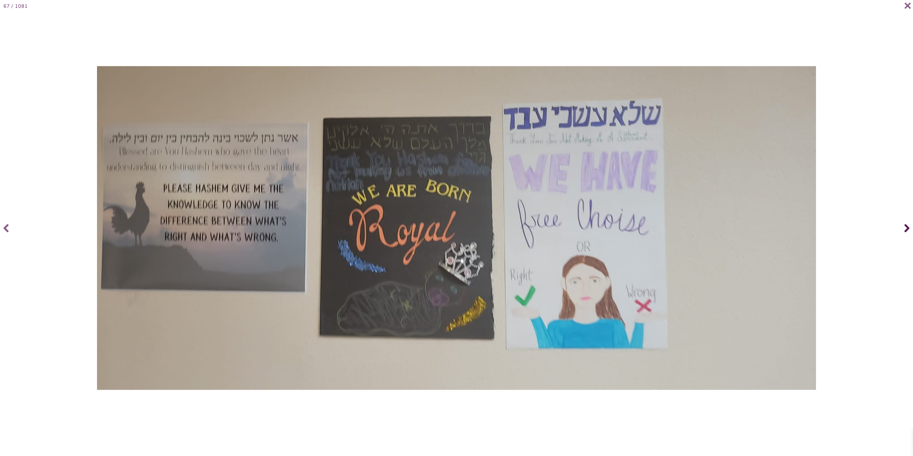
click at [907, 227] on icon at bounding box center [906, 228] width 5 height 8
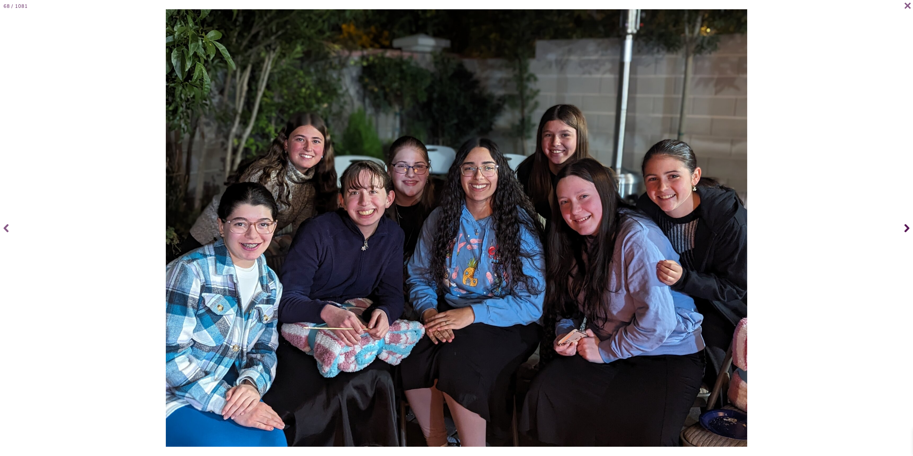
click at [906, 227] on icon at bounding box center [906, 228] width 5 height 8
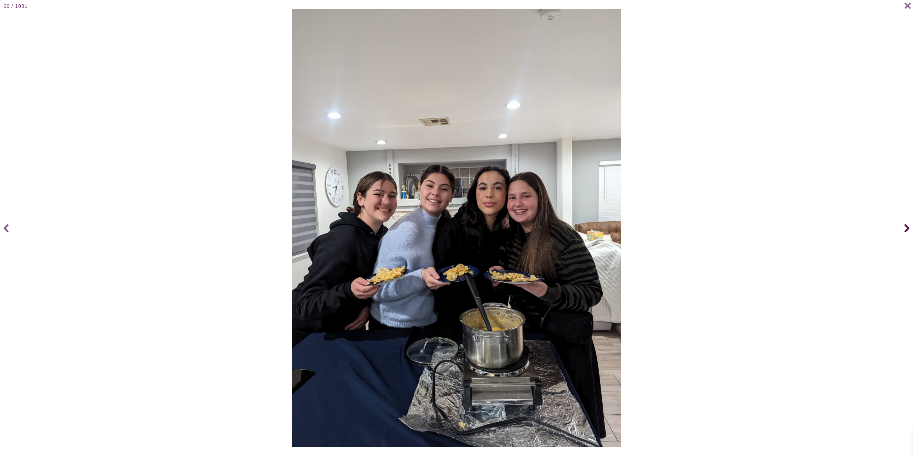
click at [906, 227] on icon at bounding box center [906, 228] width 5 height 8
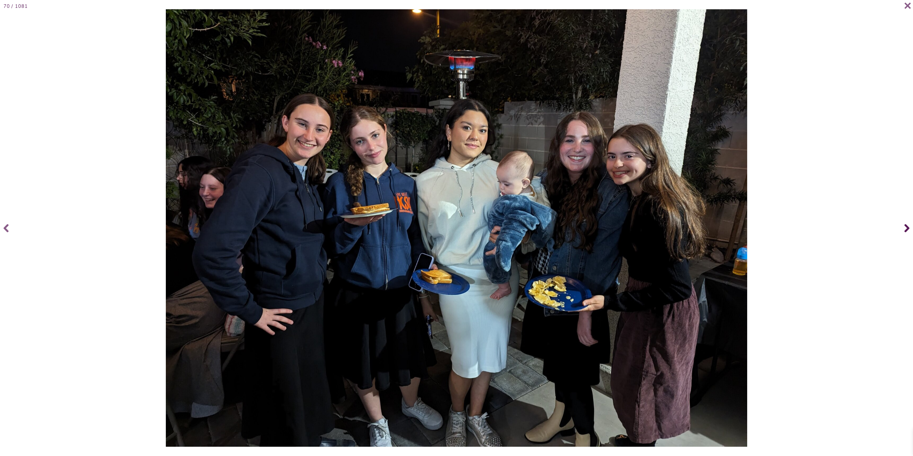
click at [904, 227] on span at bounding box center [906, 228] width 14 height 29
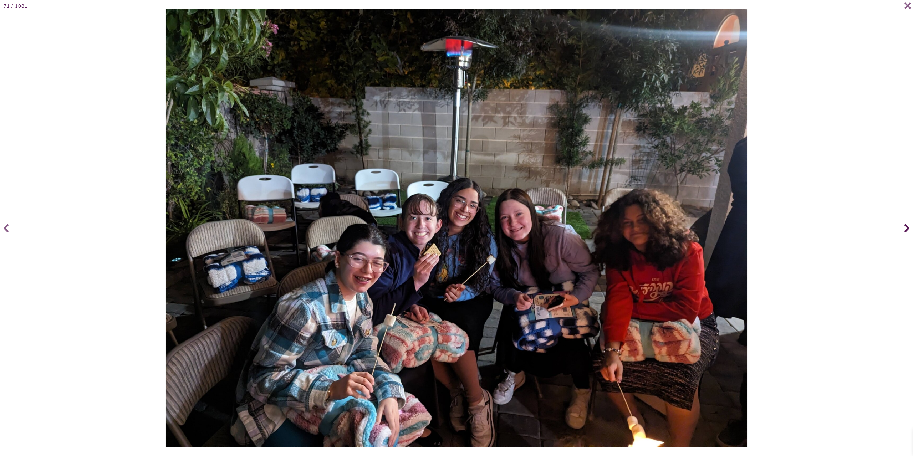
click at [904, 227] on span at bounding box center [906, 228] width 14 height 29
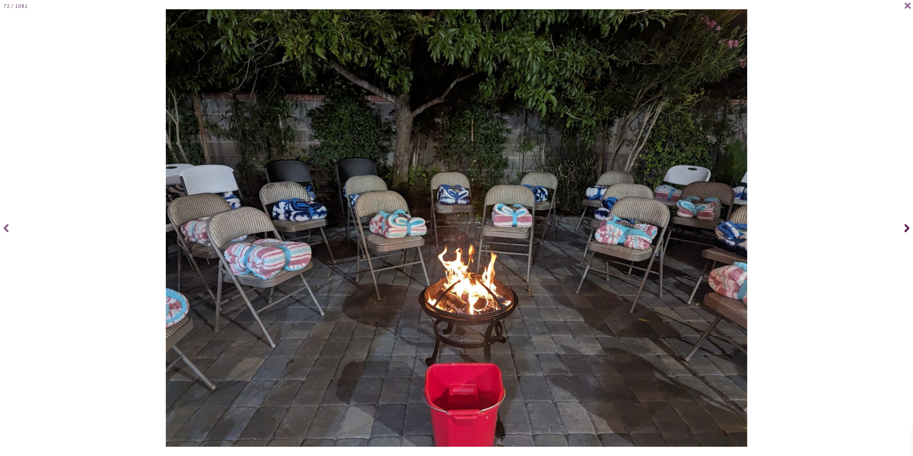
click at [904, 227] on span at bounding box center [906, 228] width 14 height 29
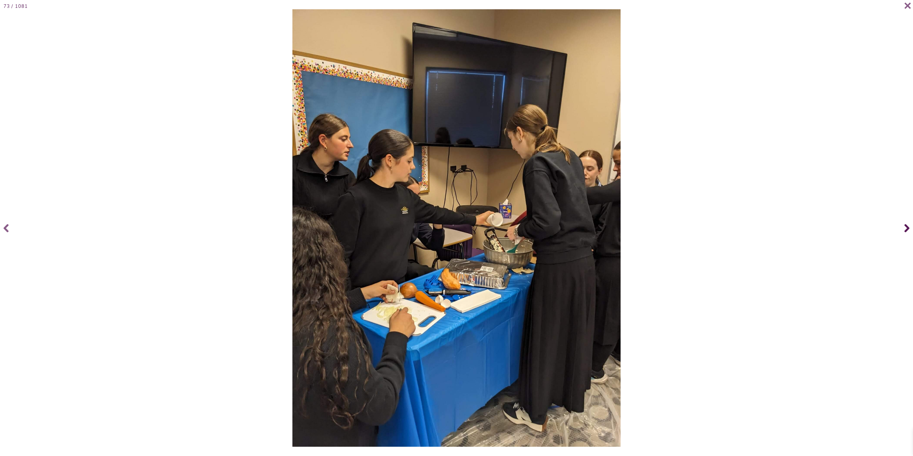
click at [904, 227] on span at bounding box center [906, 228] width 14 height 29
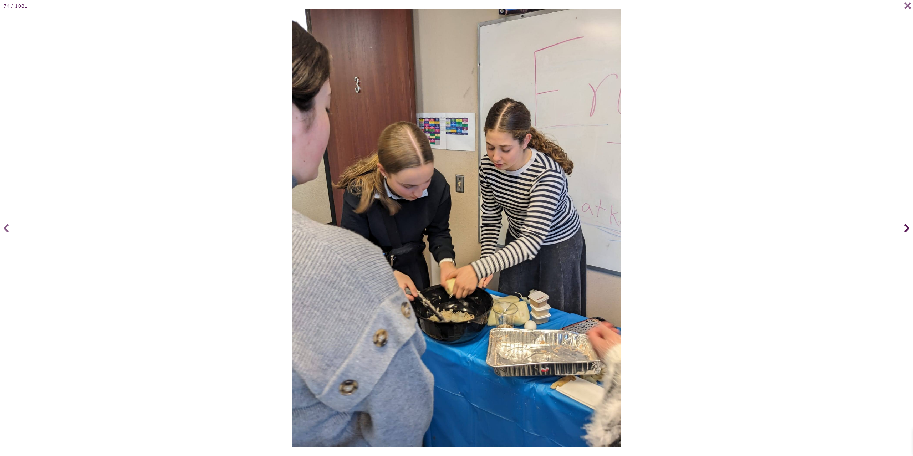
click at [904, 227] on span at bounding box center [906, 228] width 14 height 29
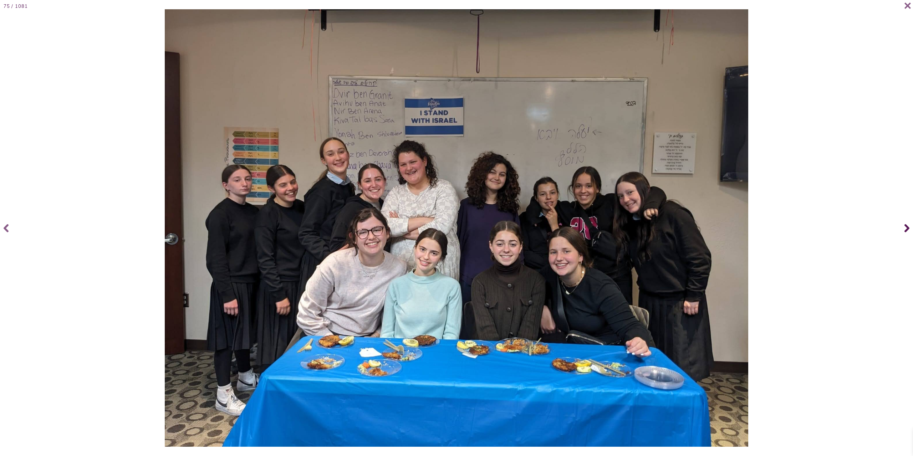
click at [902, 227] on span at bounding box center [906, 228] width 14 height 29
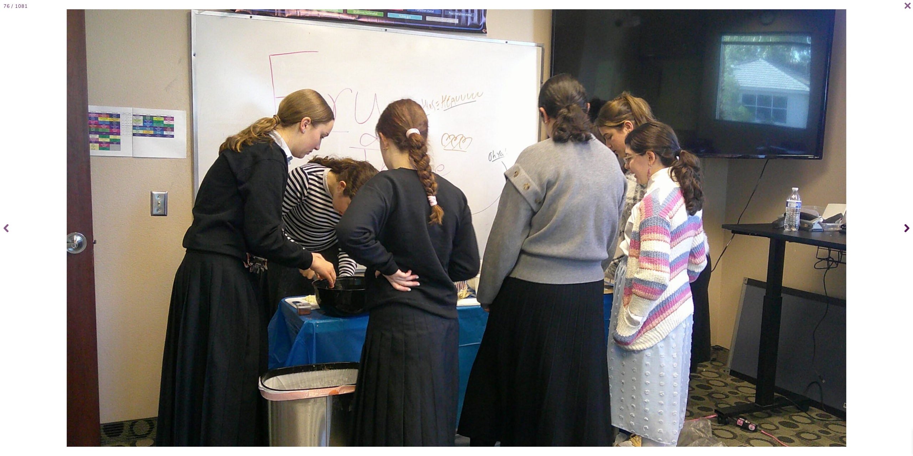
click at [902, 227] on span at bounding box center [906, 228] width 14 height 29
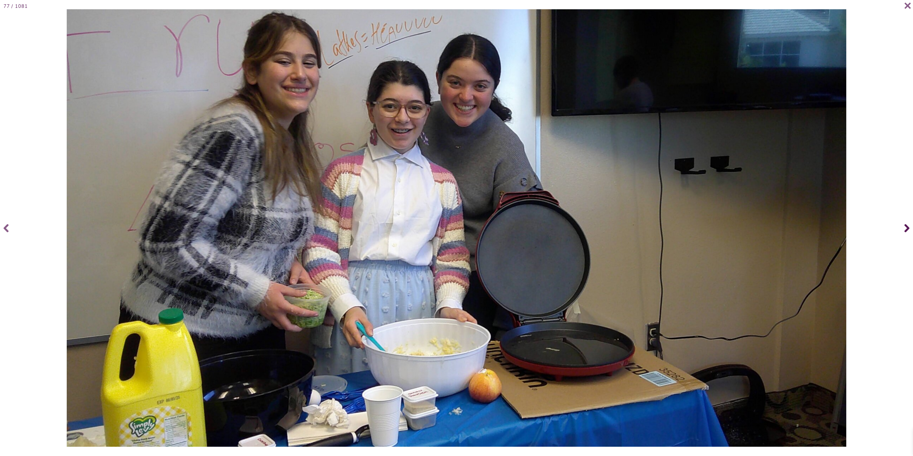
click at [901, 227] on span at bounding box center [906, 228] width 14 height 29
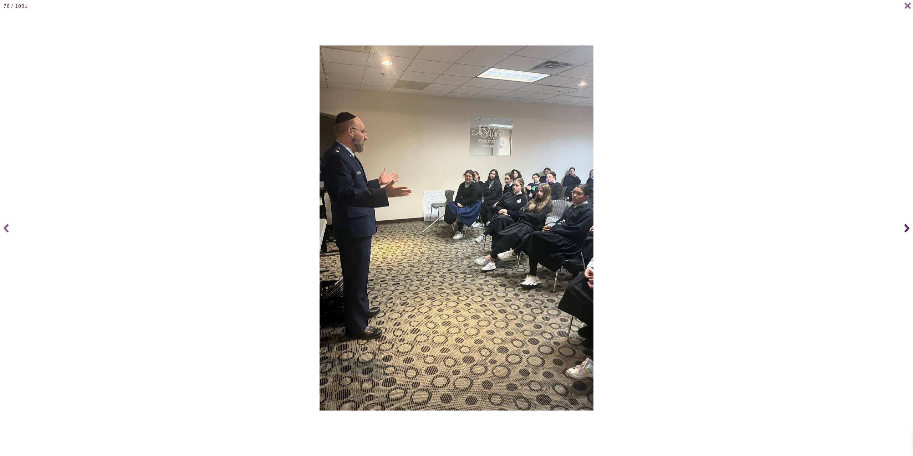
click at [906, 227] on icon at bounding box center [906, 228] width 5 height 8
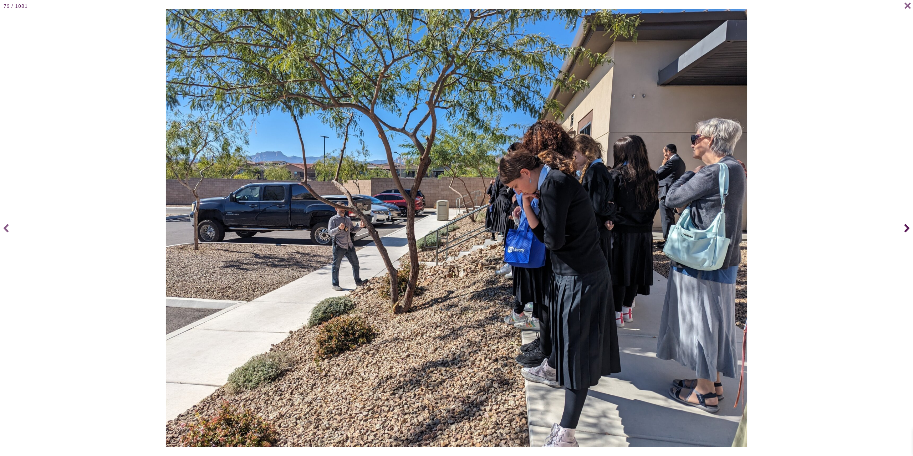
click at [906, 227] on icon at bounding box center [906, 228] width 5 height 8
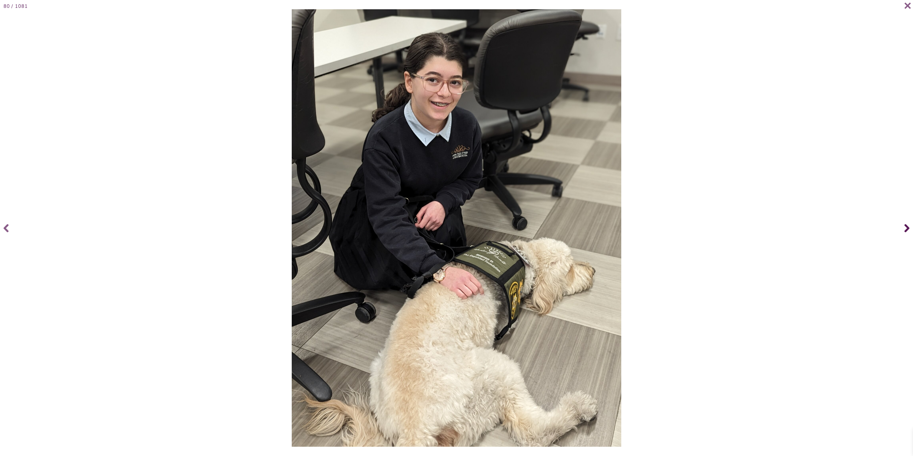
click at [906, 227] on icon at bounding box center [906, 228] width 5 height 8
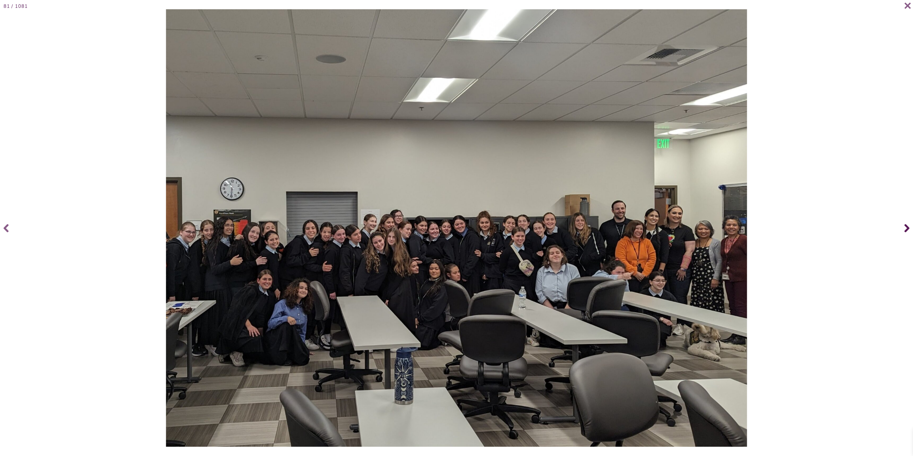
click at [906, 227] on icon at bounding box center [906, 228] width 5 height 8
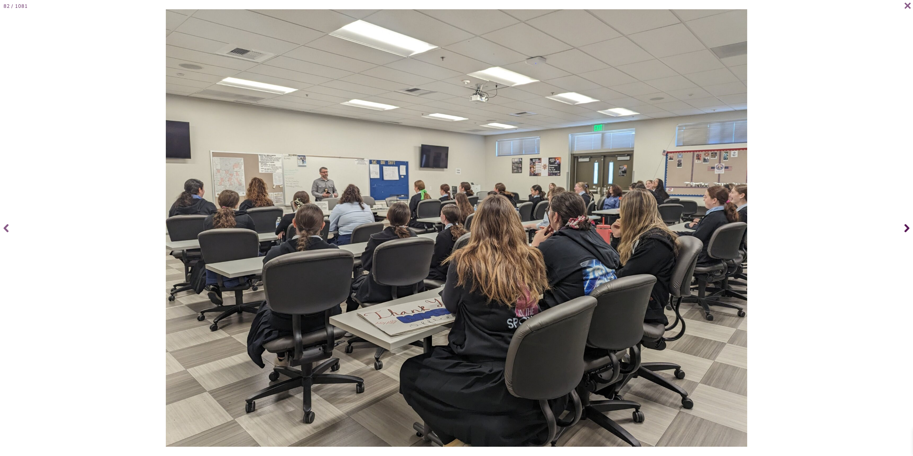
click at [906, 227] on icon at bounding box center [906, 228] width 5 height 8
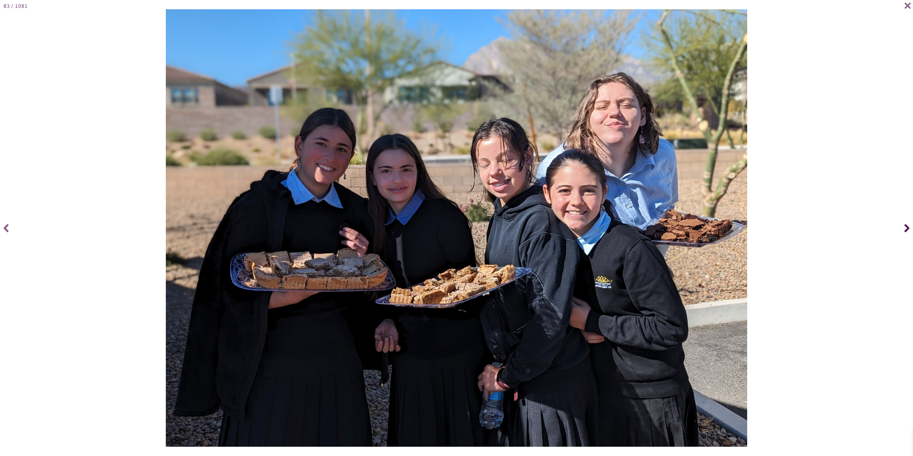
click at [905, 227] on icon at bounding box center [906, 228] width 5 height 29
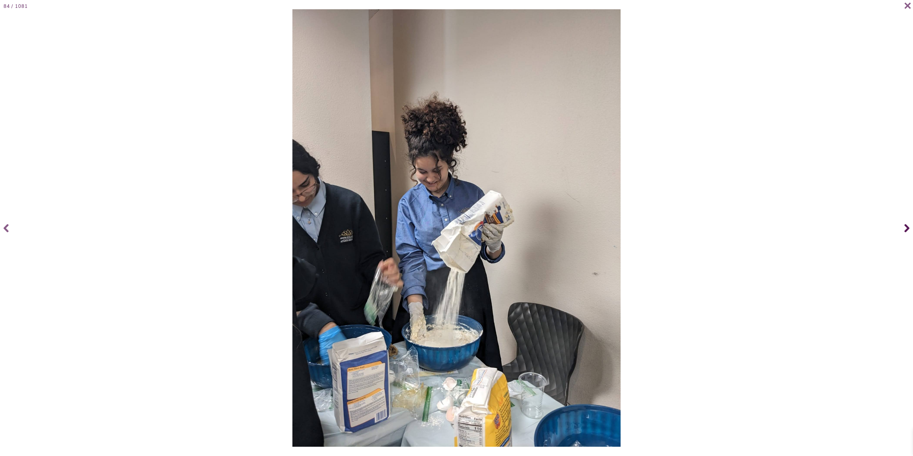
click at [905, 227] on icon at bounding box center [906, 228] width 5 height 29
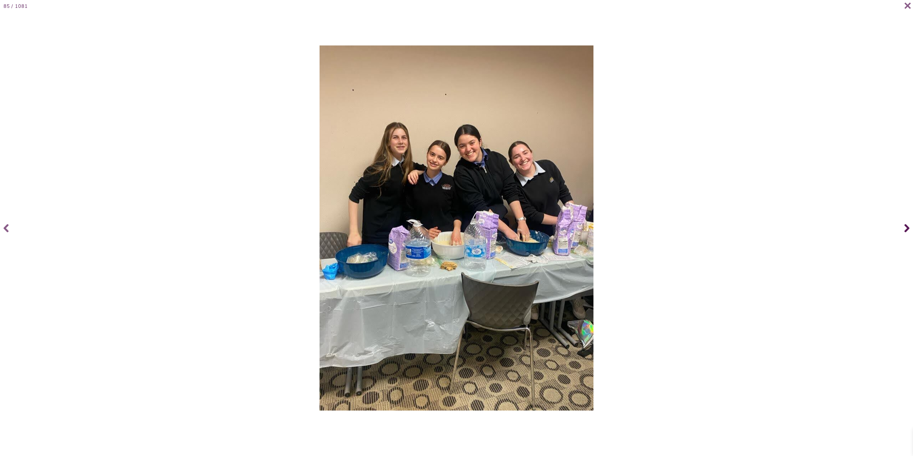
click at [905, 227] on icon at bounding box center [906, 228] width 5 height 29
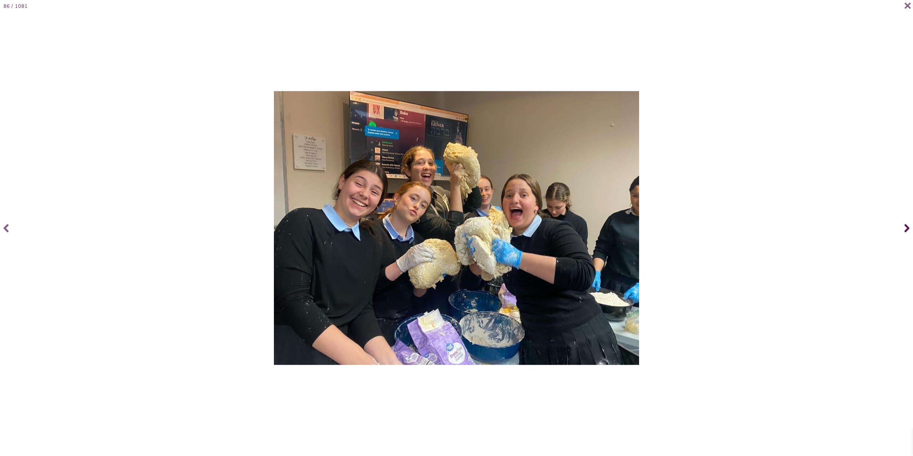
click at [905, 227] on icon at bounding box center [906, 228] width 5 height 29
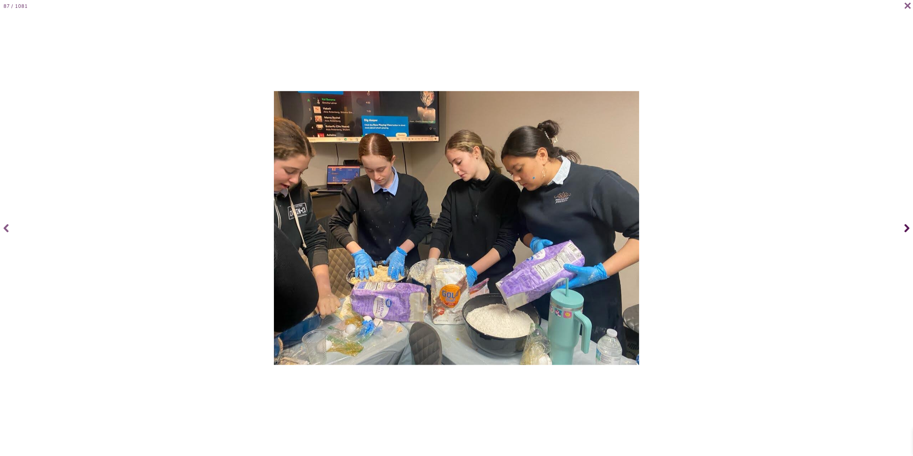
click at [905, 227] on icon at bounding box center [906, 228] width 5 height 29
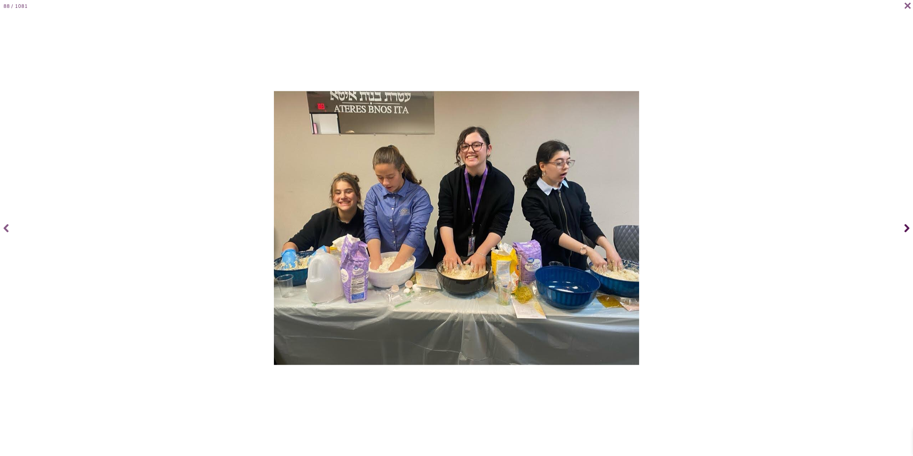
click at [905, 227] on icon at bounding box center [906, 228] width 5 height 29
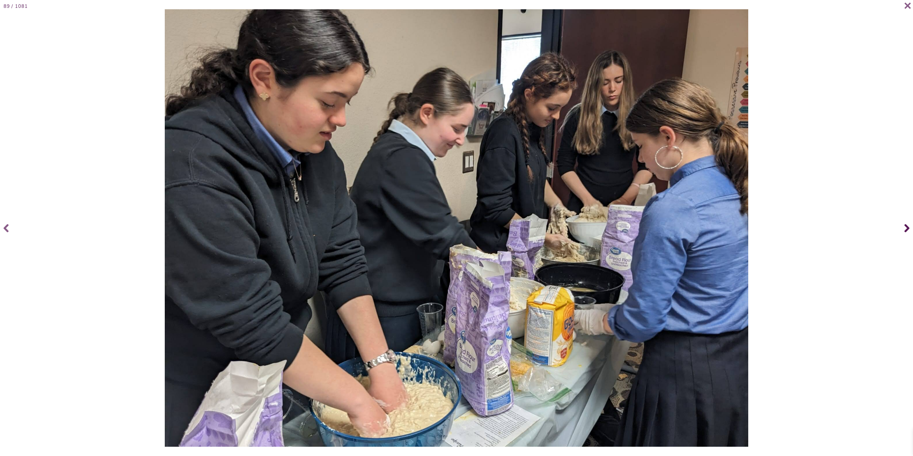
click at [905, 227] on icon at bounding box center [906, 228] width 5 height 29
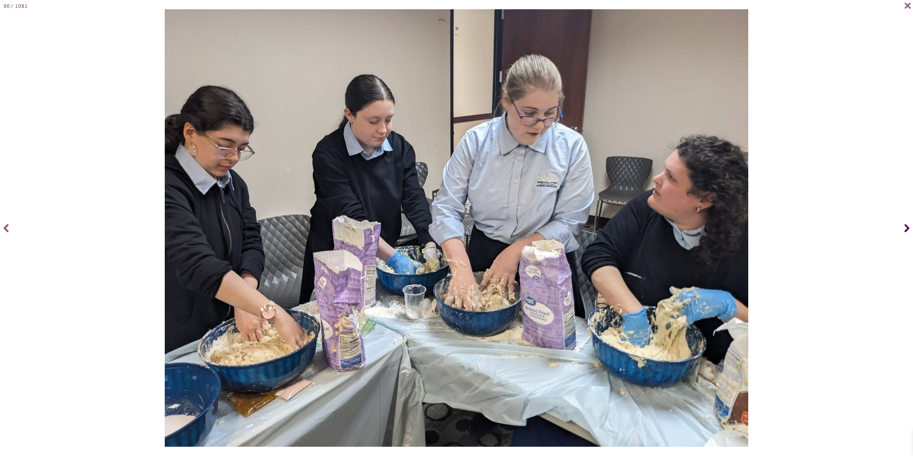
click at [905, 227] on icon at bounding box center [906, 228] width 5 height 29
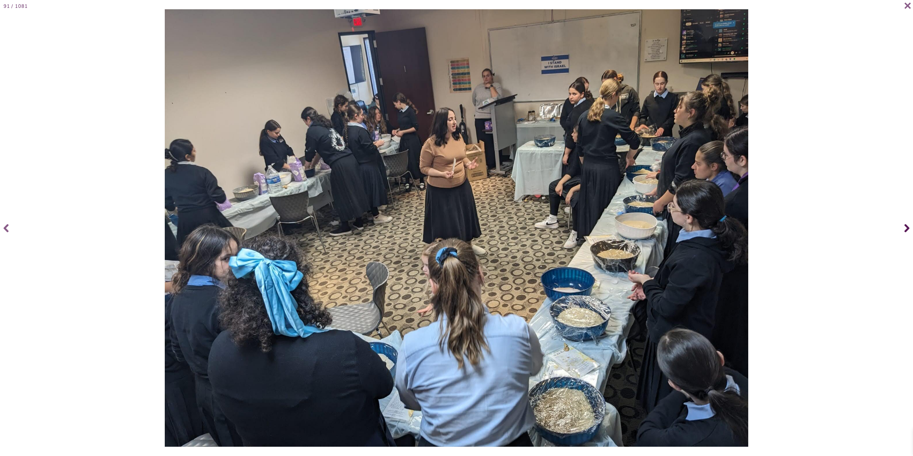
click at [905, 227] on icon at bounding box center [906, 228] width 5 height 29
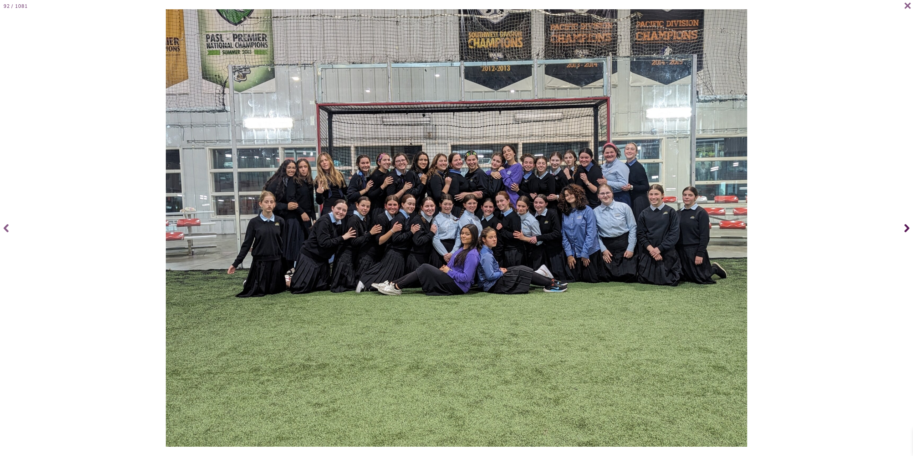
click at [905, 227] on icon at bounding box center [906, 228] width 5 height 29
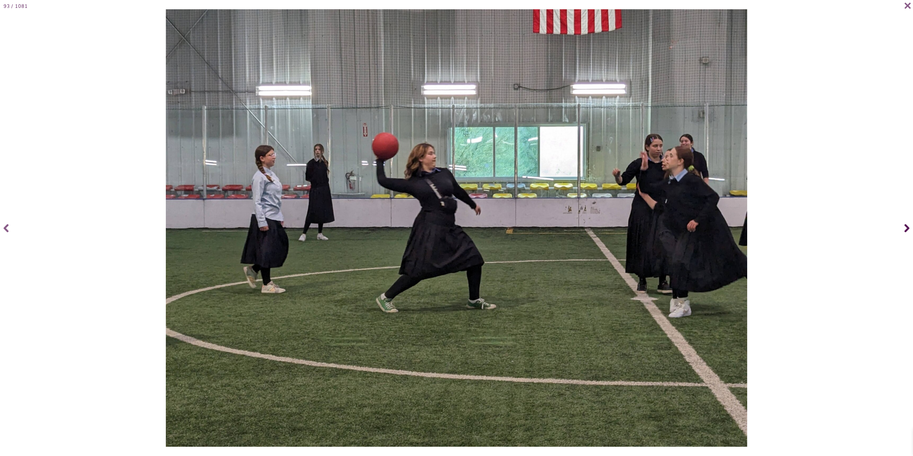
click at [905, 227] on icon at bounding box center [906, 228] width 5 height 29
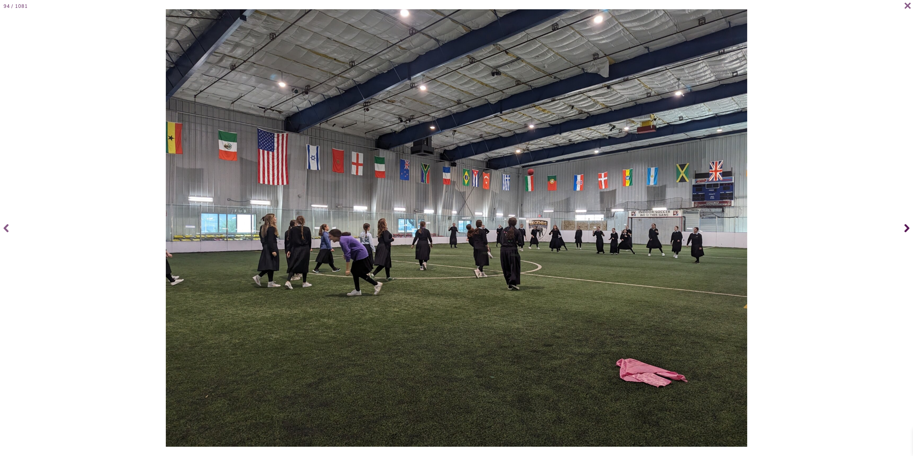
click at [905, 227] on icon at bounding box center [906, 228] width 5 height 29
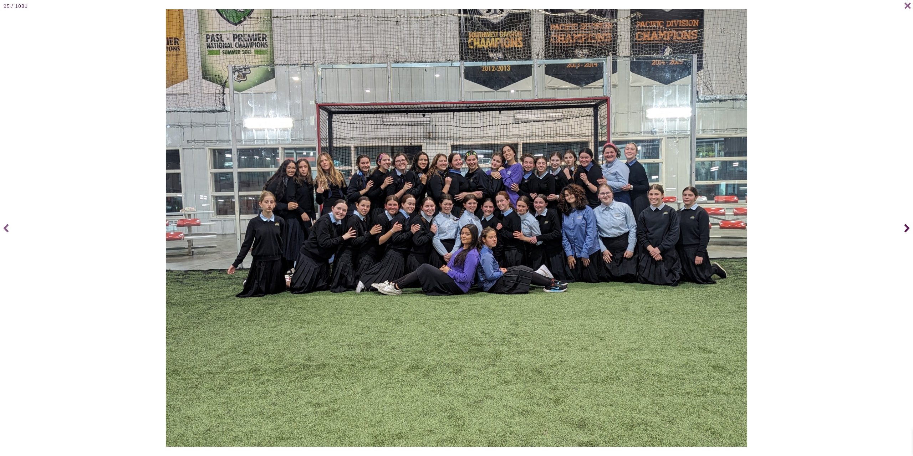
click at [905, 227] on icon at bounding box center [906, 228] width 5 height 29
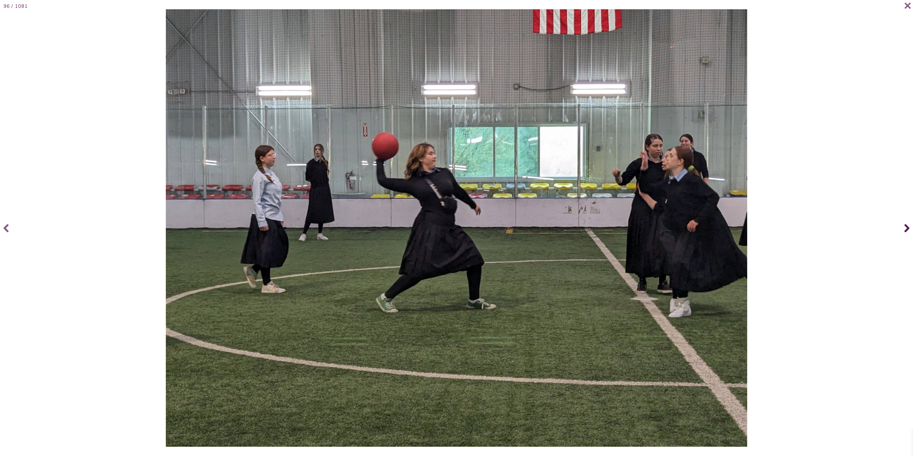
click at [905, 227] on icon at bounding box center [906, 228] width 5 height 29
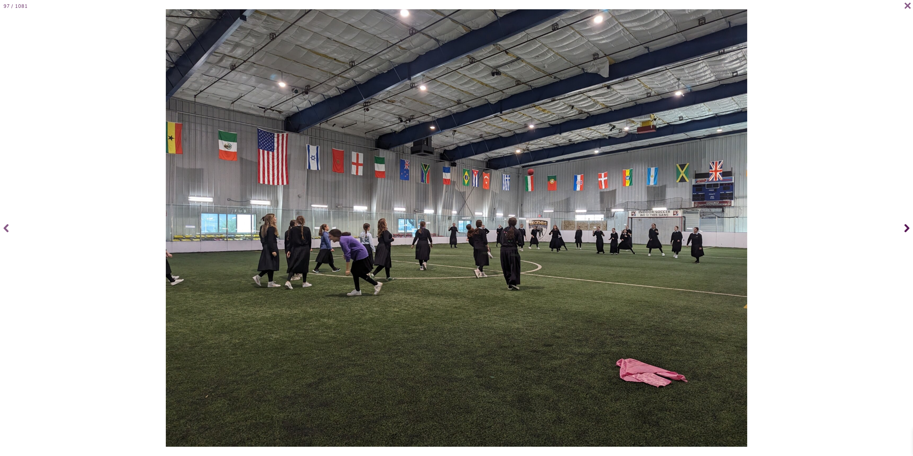
click at [905, 227] on icon at bounding box center [906, 228] width 5 height 29
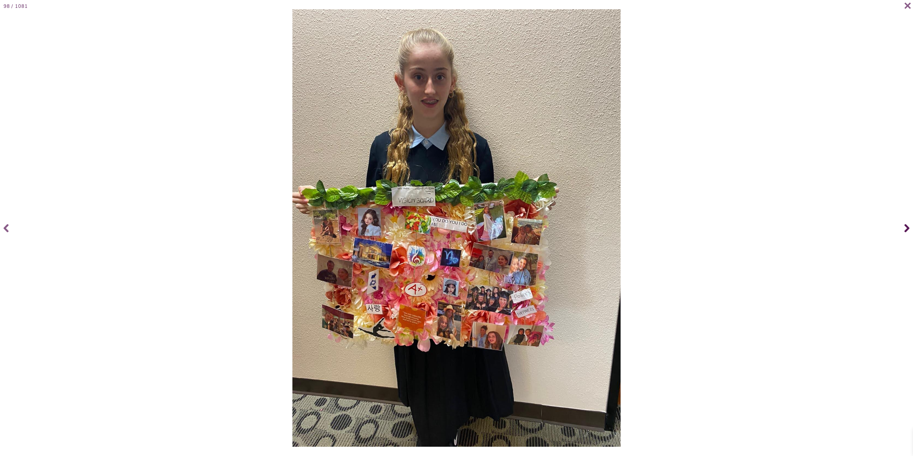
click at [905, 227] on icon at bounding box center [906, 228] width 5 height 29
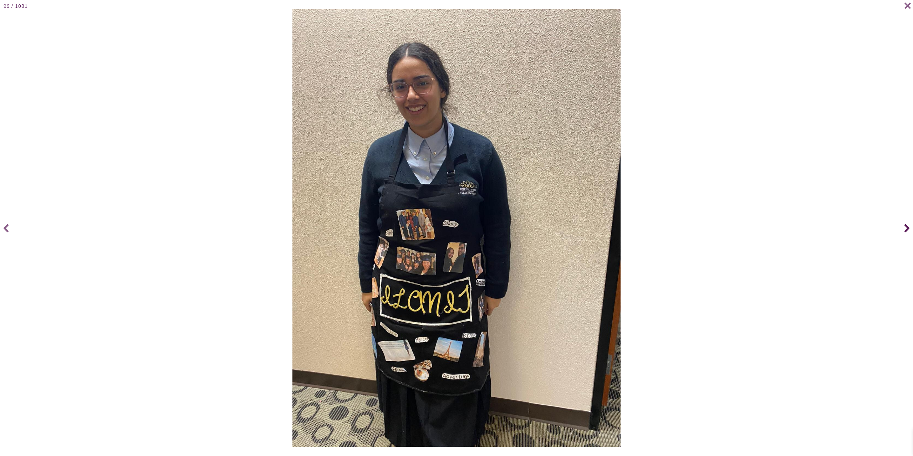
click at [905, 227] on icon at bounding box center [906, 228] width 5 height 29
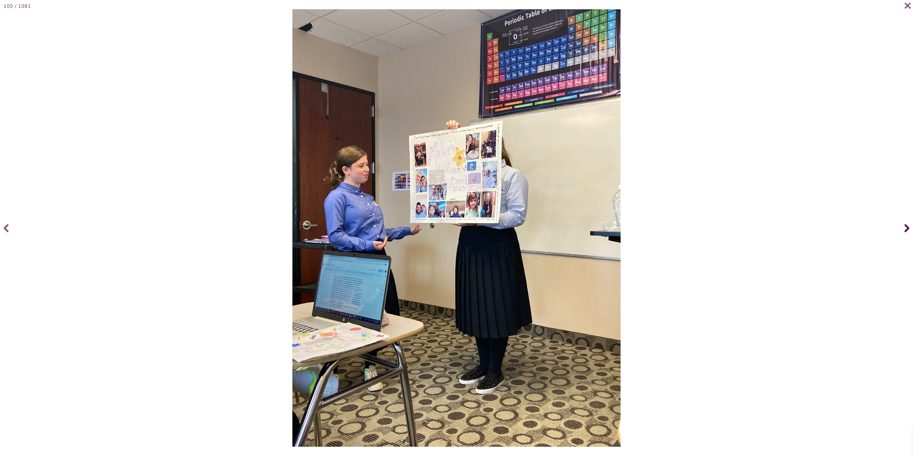
click at [905, 227] on icon at bounding box center [906, 228] width 5 height 29
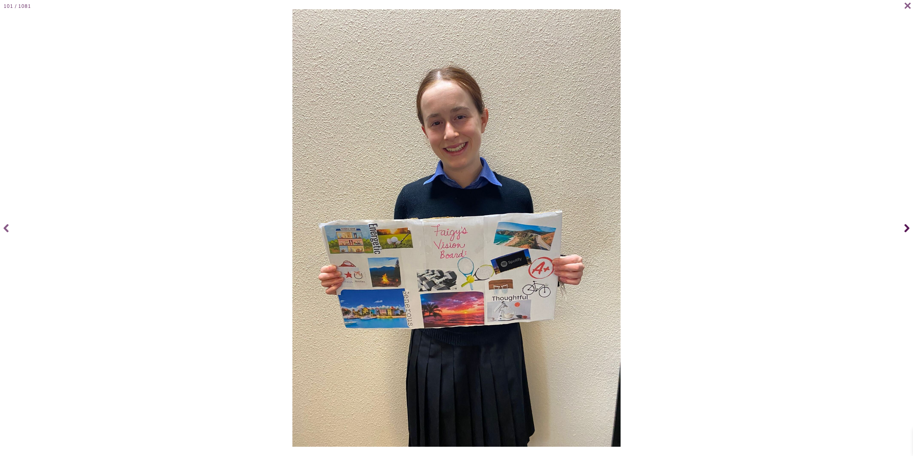
click at [905, 227] on icon at bounding box center [906, 228] width 5 height 29
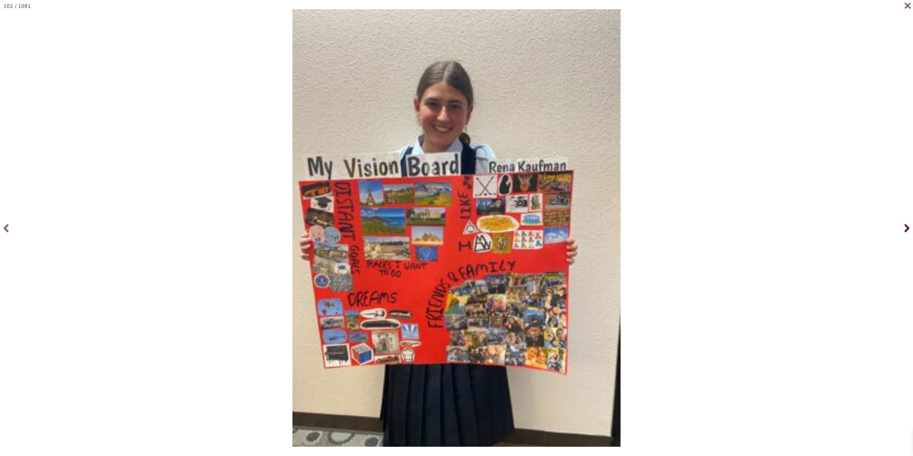
click at [905, 227] on icon at bounding box center [906, 228] width 5 height 29
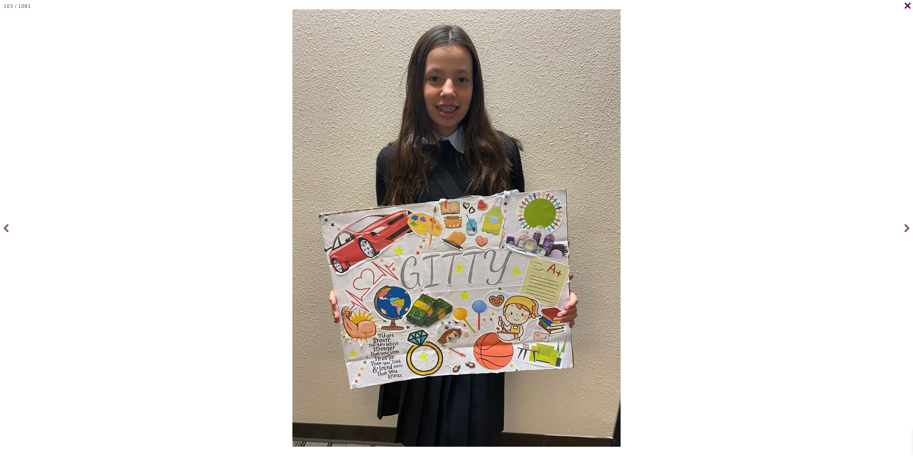
click at [904, 6] on icon at bounding box center [907, 5] width 7 height 7
